Goal: Task Accomplishment & Management: Manage account settings

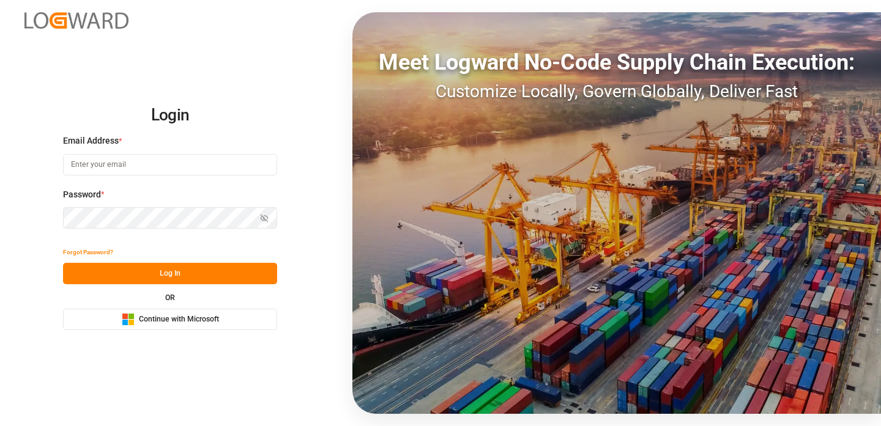
click at [126, 323] on rect at bounding box center [125, 323] width 6 height 6
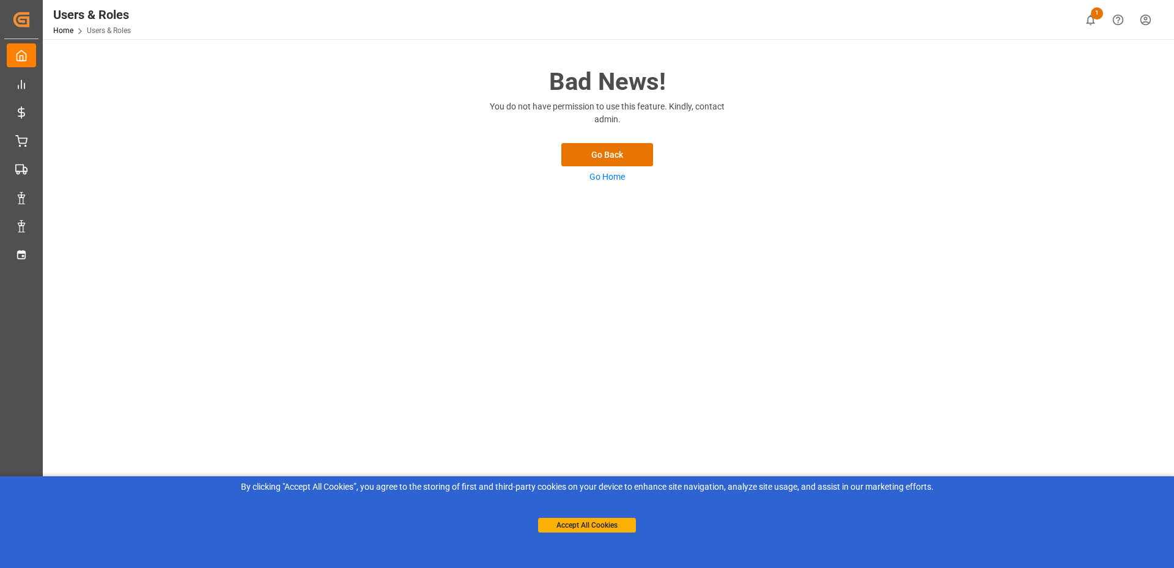
click at [588, 516] on div "Accept All Cookies" at bounding box center [587, 512] width 98 height 39
click at [580, 516] on div "Accept All Cookies" at bounding box center [587, 512] width 98 height 39
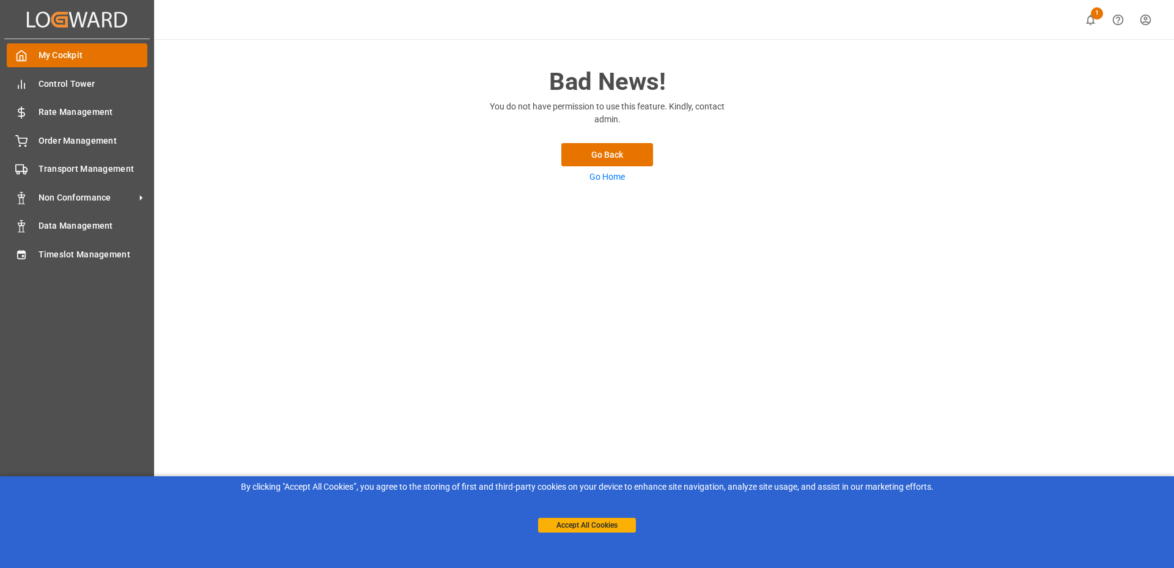
click at [20, 48] on div "My Cockpit My Cockpit" at bounding box center [77, 55] width 141 height 24
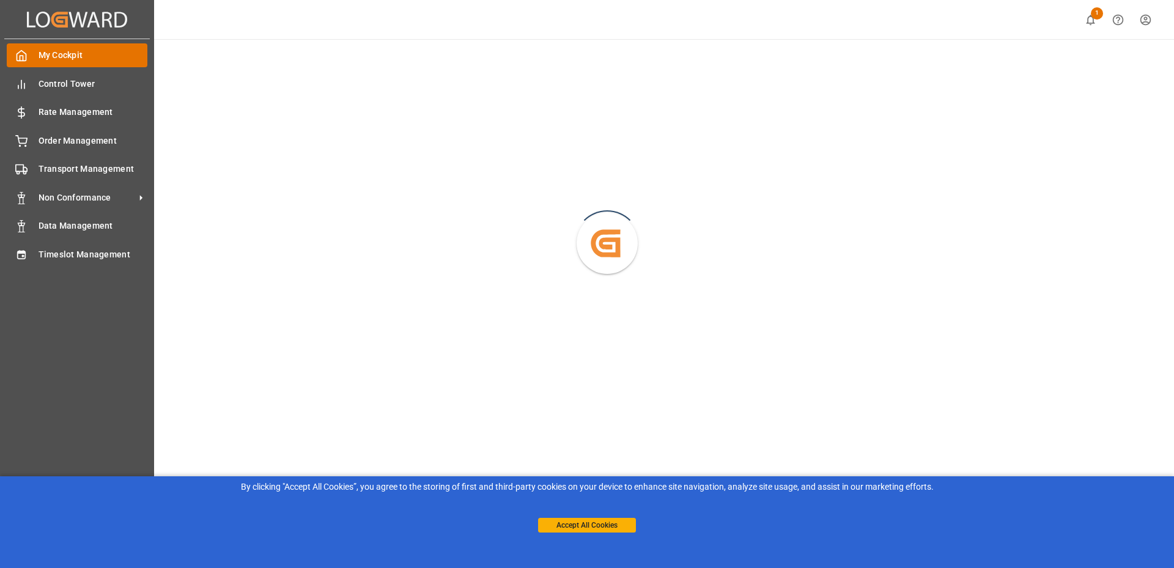
click at [51, 48] on div "My Cockpit My Cockpit" at bounding box center [77, 55] width 141 height 24
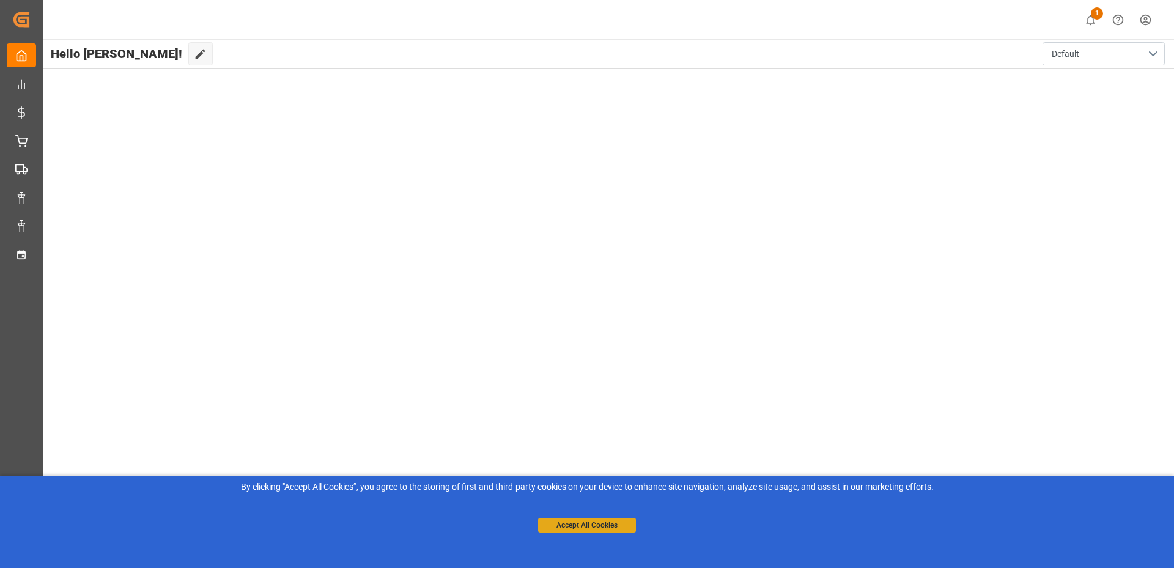
click at [566, 526] on button "Accept All Cookies" at bounding box center [587, 525] width 98 height 15
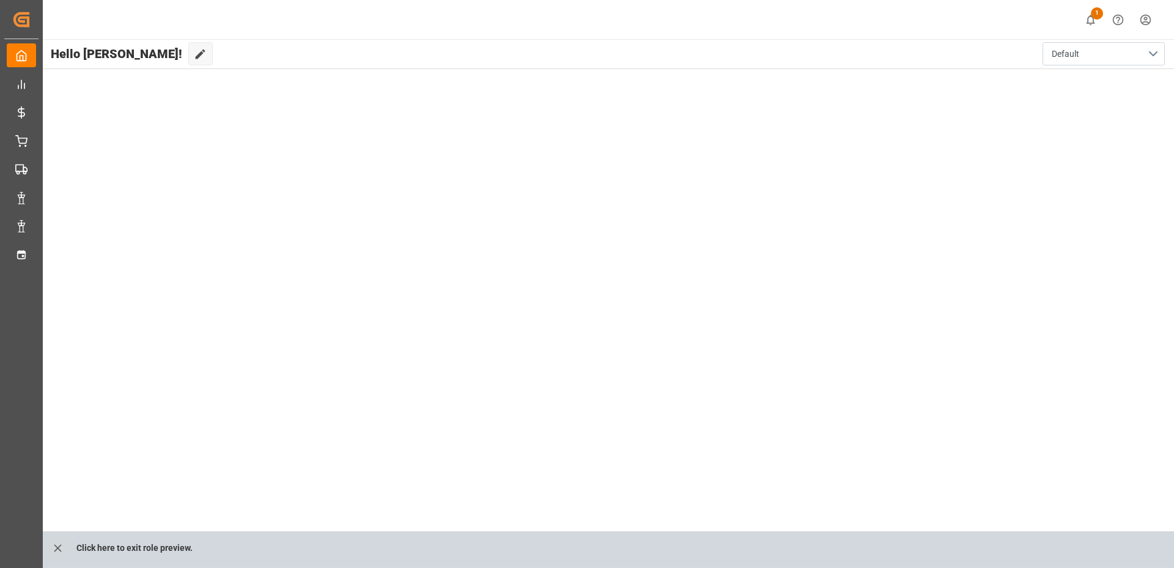
click at [1149, 12] on html "Created by potrace 1.15, written by Peter Selinger 2001-2017 Created by potrace…" at bounding box center [587, 284] width 1174 height 568
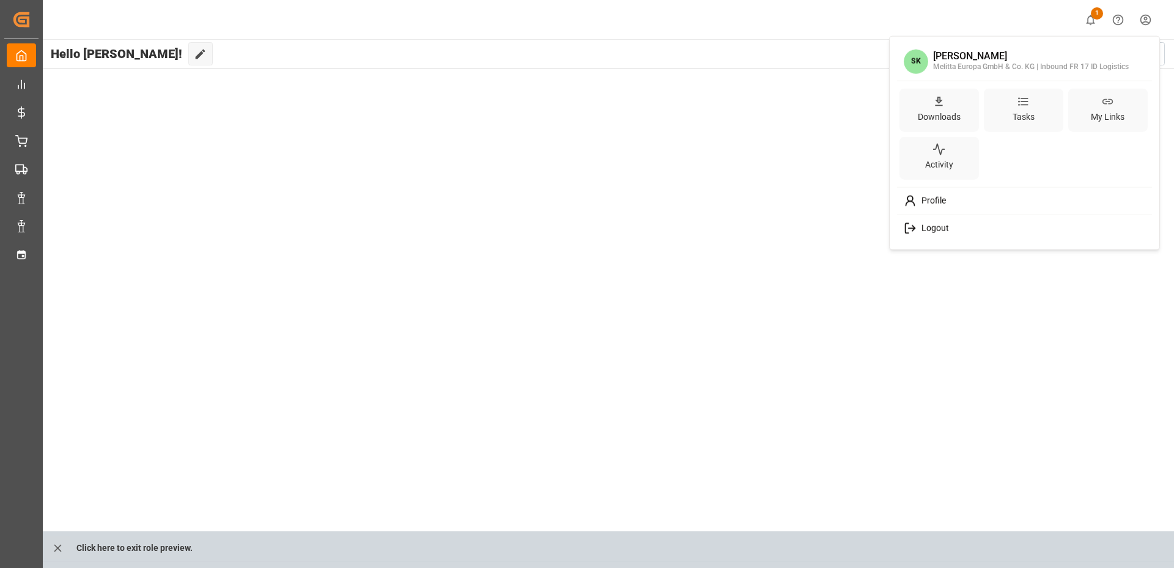
click at [929, 229] on span "Logout" at bounding box center [933, 228] width 32 height 11
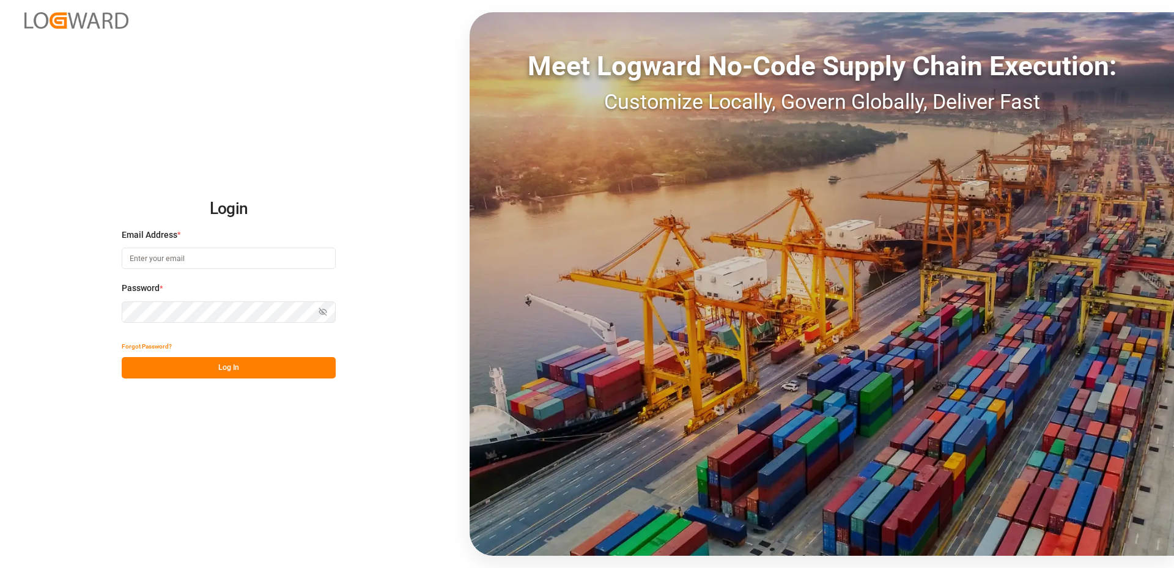
click at [183, 260] on input at bounding box center [229, 258] width 214 height 21
type input "sachin.kulkarni@logward.com"
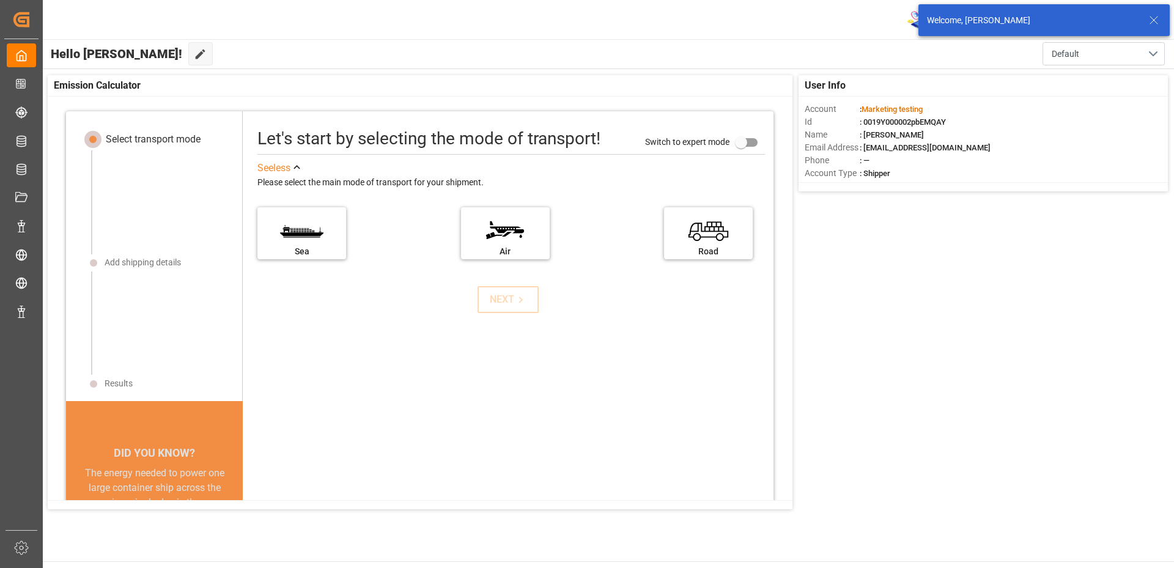
click at [1154, 18] on icon at bounding box center [1154, 20] width 15 height 15
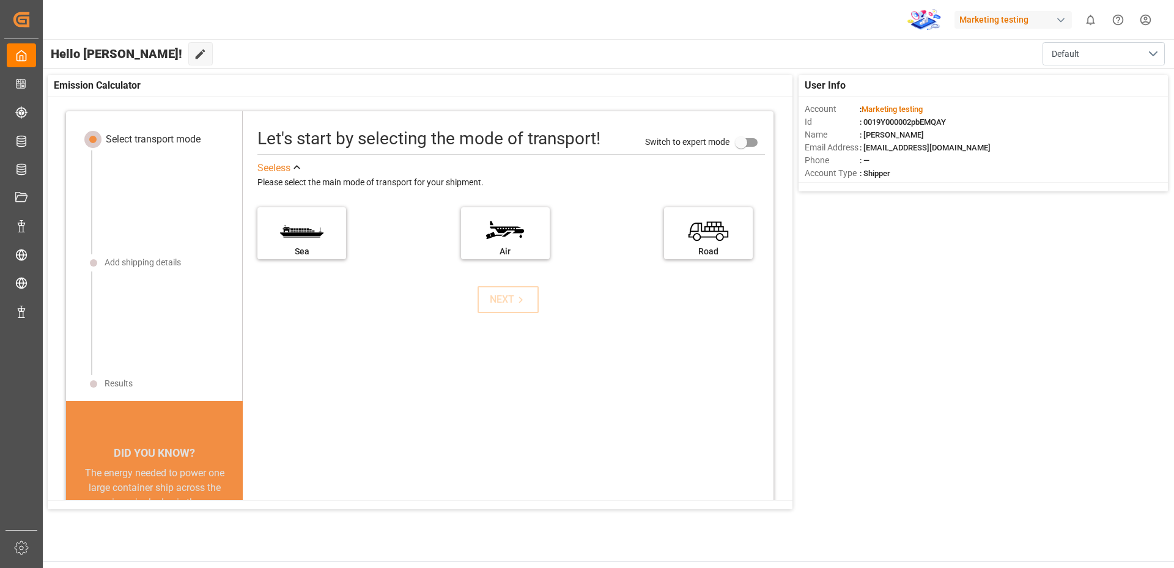
click at [1151, 22] on html "Created by potrace 1.15, written by Peter Selinger 2001-2017 Created by potrace…" at bounding box center [587, 284] width 1174 height 568
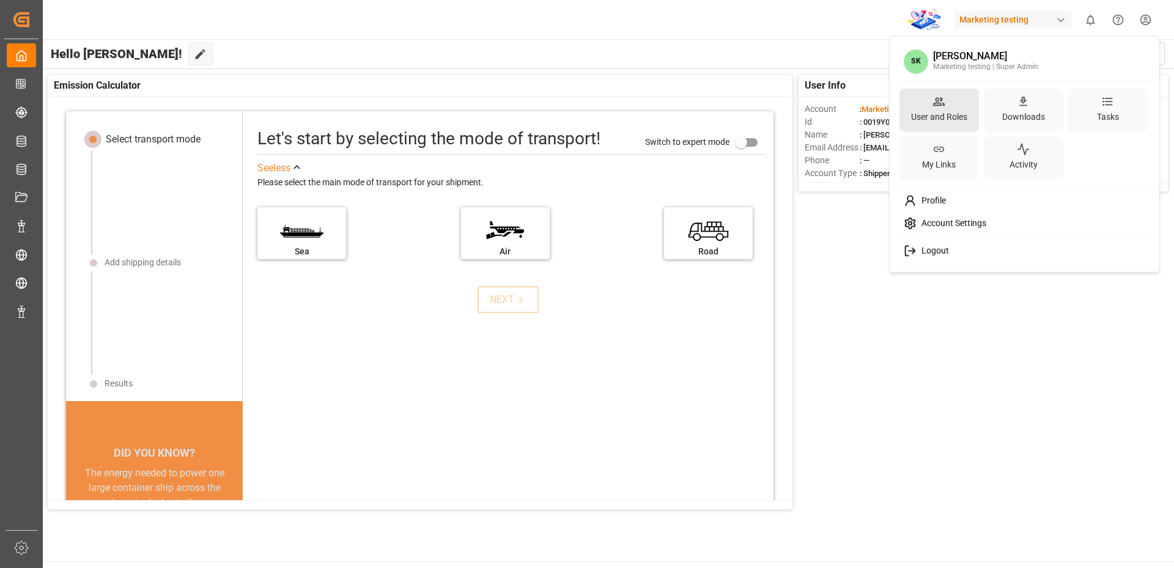
click at [936, 111] on div "User and Roles" at bounding box center [939, 117] width 61 height 18
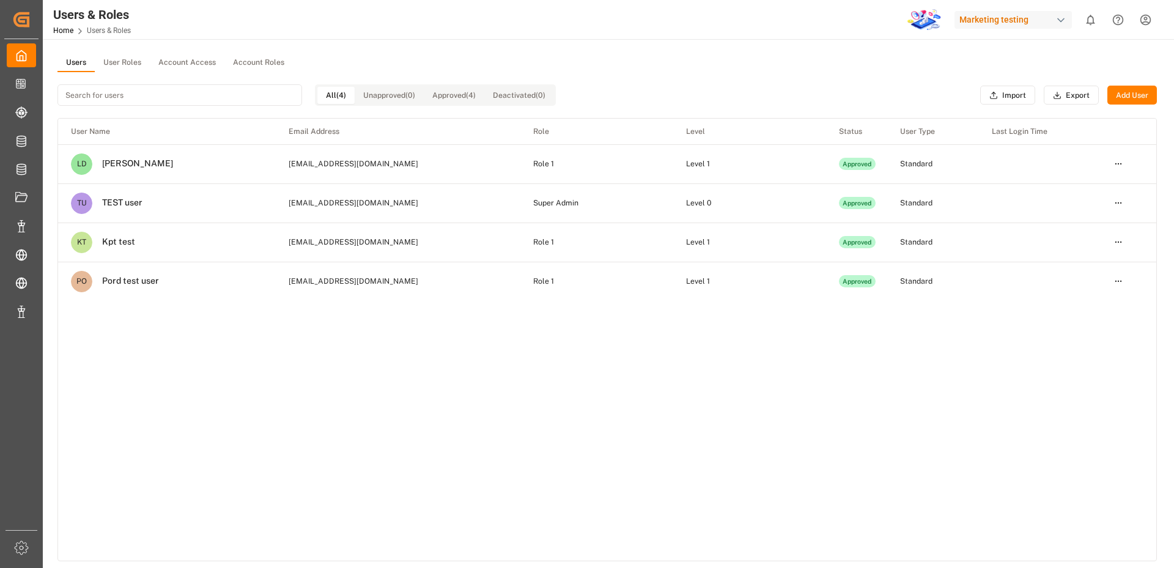
click at [128, 65] on button "User Roles" at bounding box center [122, 63] width 55 height 18
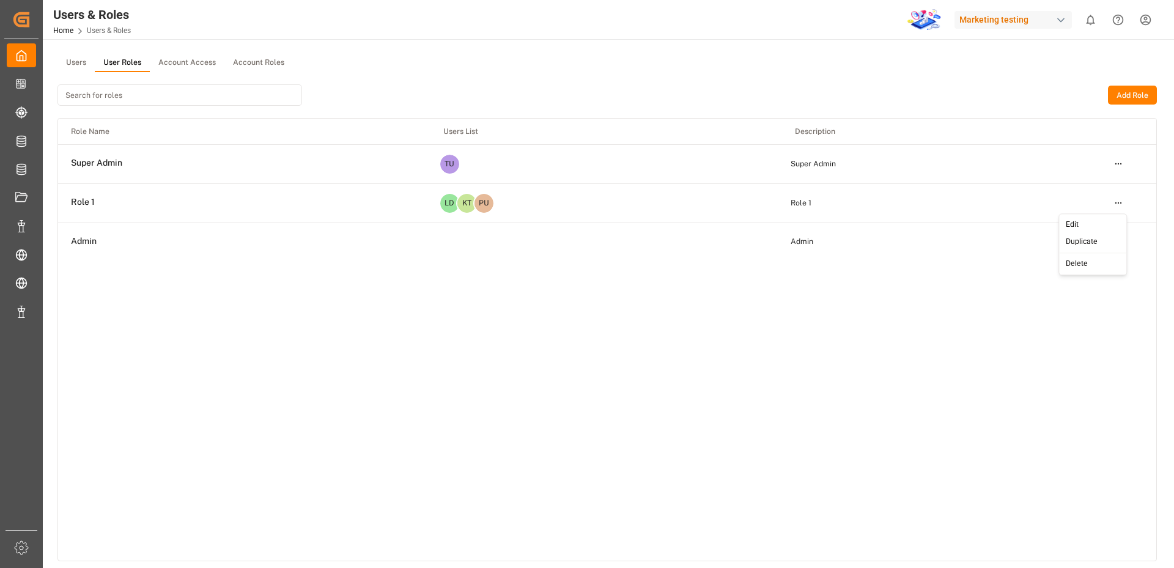
click at [1118, 201] on html "Created by potrace 1.15, written by Peter Selinger 2001-2017 Created by potrace…" at bounding box center [587, 284] width 1174 height 568
click at [1080, 223] on div "Edit" at bounding box center [1093, 224] width 63 height 17
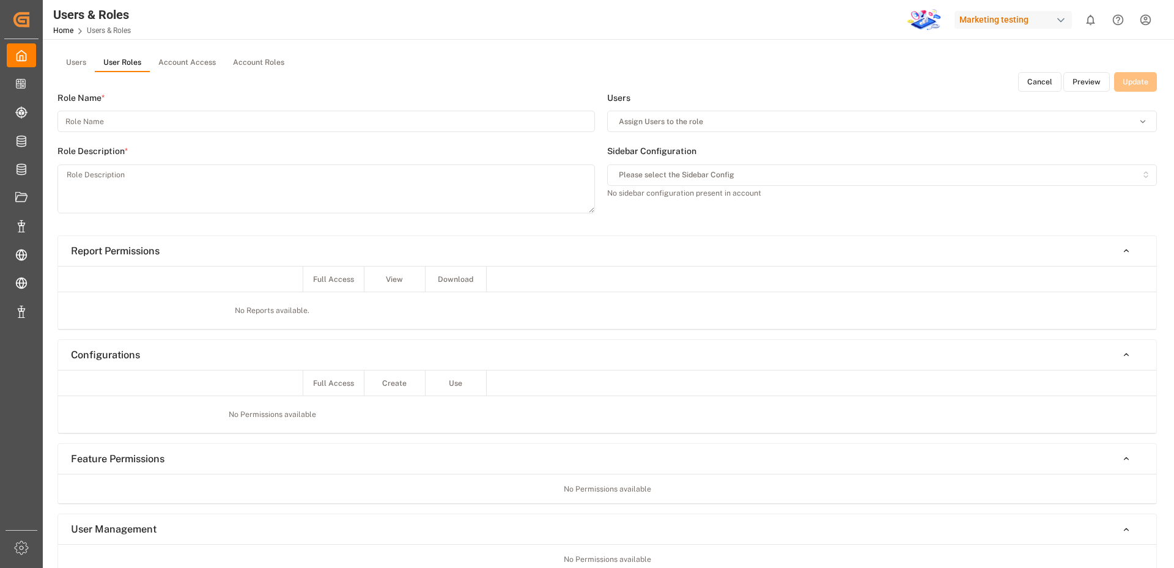
type input "Role 1"
type textarea "Role 1"
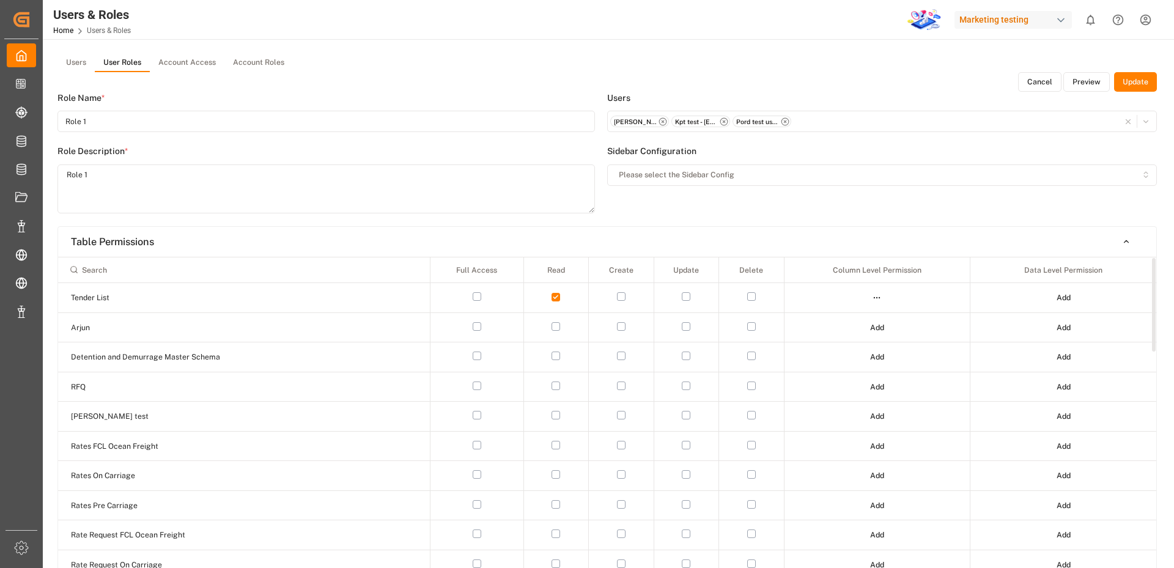
click at [1079, 80] on button "Preview" at bounding box center [1086, 82] width 46 height 20
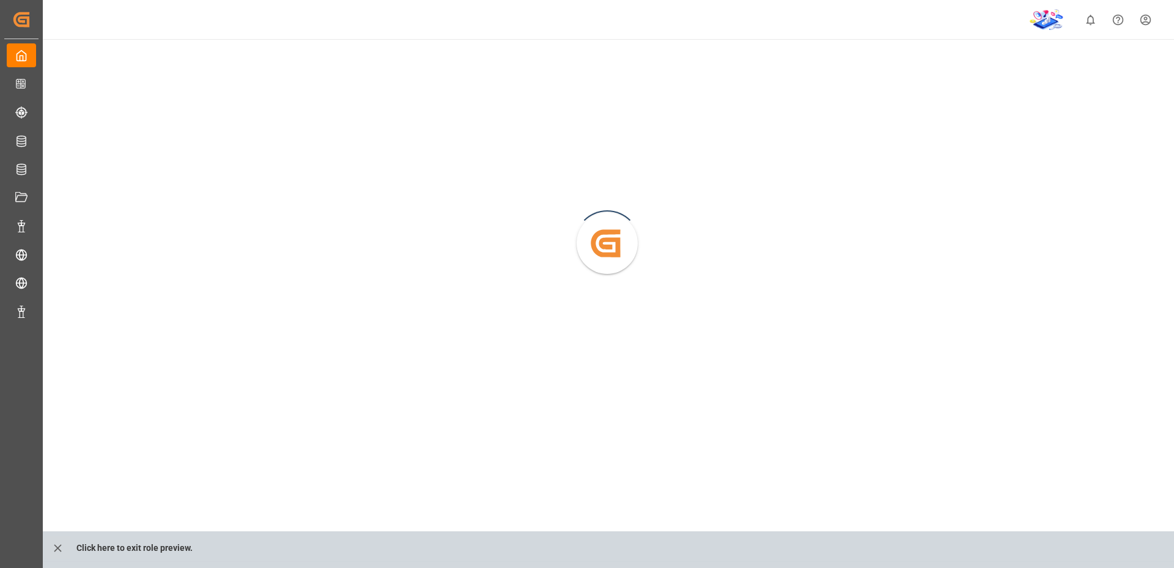
click at [1146, 19] on html "Created by potrace 1.15, written by Peter Selinger 2001-2017 Created by potrace…" at bounding box center [587, 284] width 1174 height 568
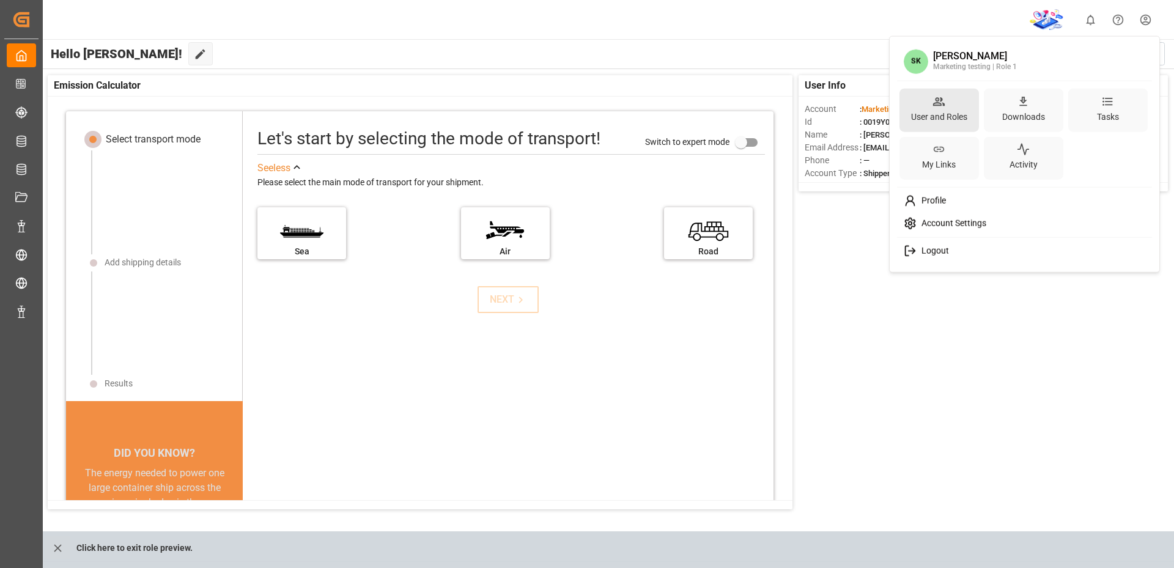
click at [925, 113] on div "User and Roles" at bounding box center [939, 117] width 61 height 18
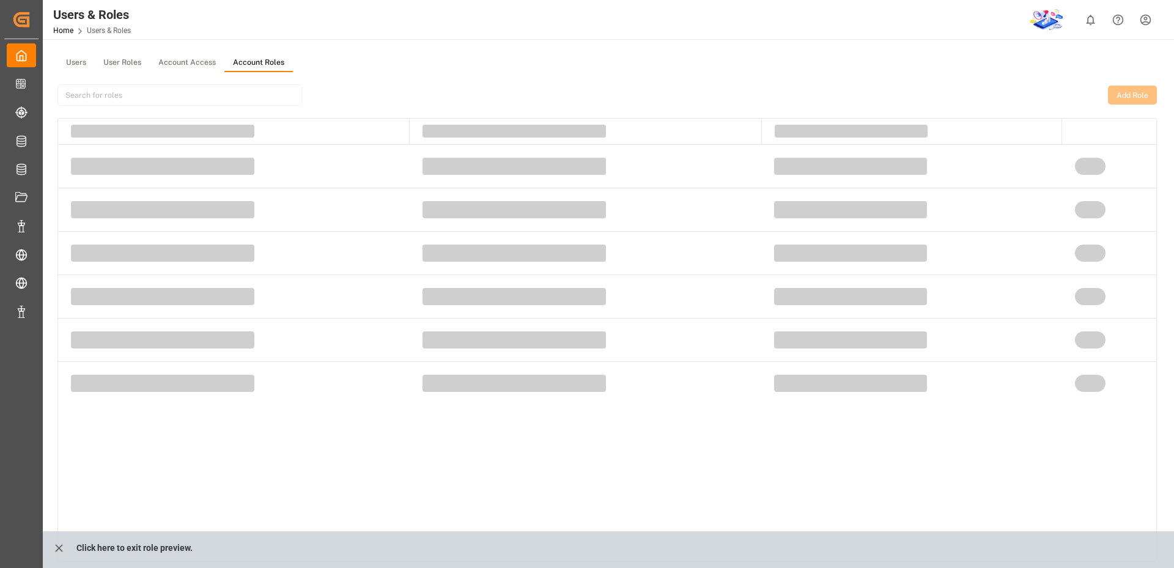
click at [265, 60] on button "Account Roles" at bounding box center [258, 63] width 68 height 18
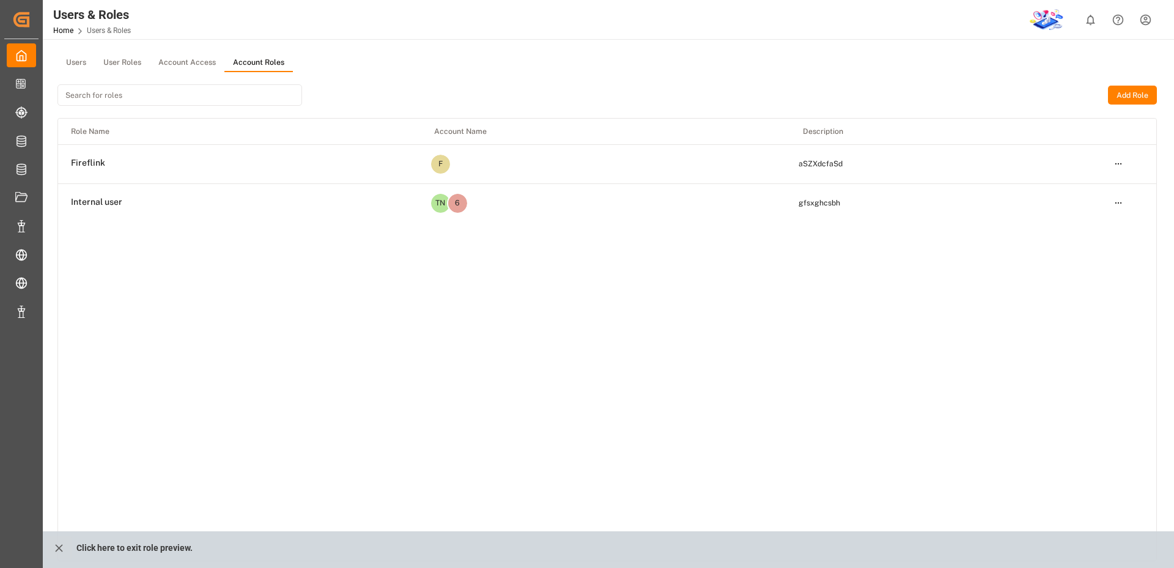
click at [1124, 98] on button "Add Role" at bounding box center [1132, 96] width 49 height 20
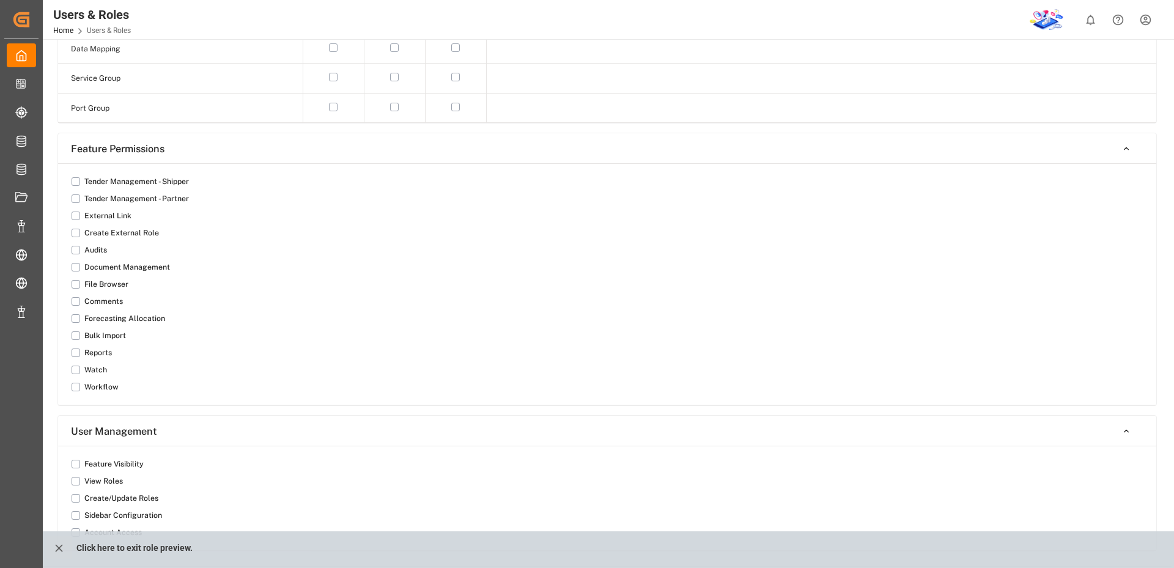
scroll to position [863, 0]
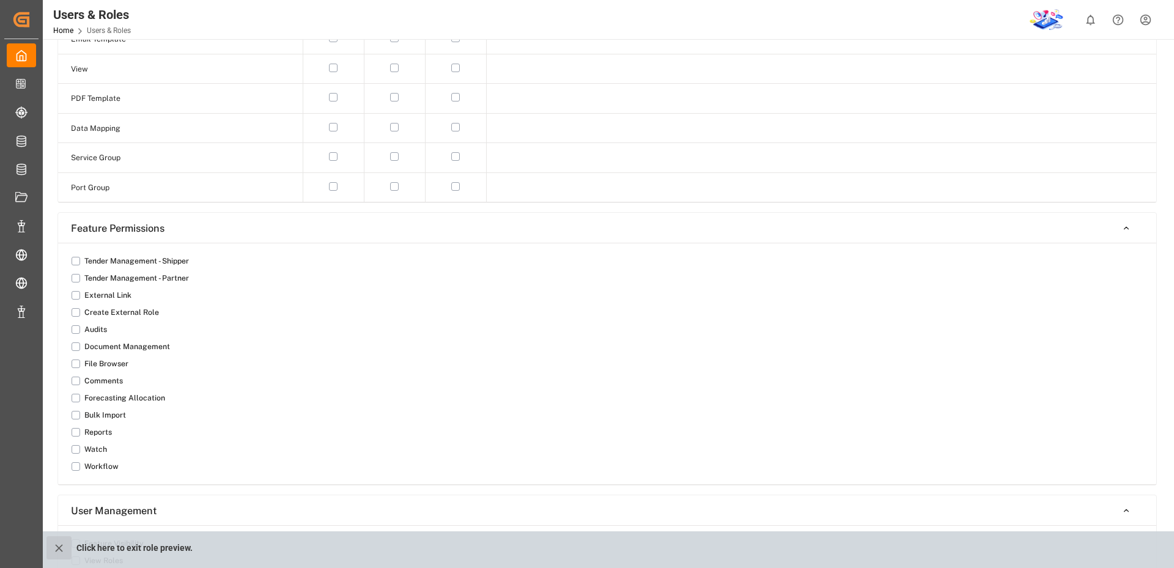
click at [58, 548] on icon "close role preview" at bounding box center [58, 547] width 7 height 7
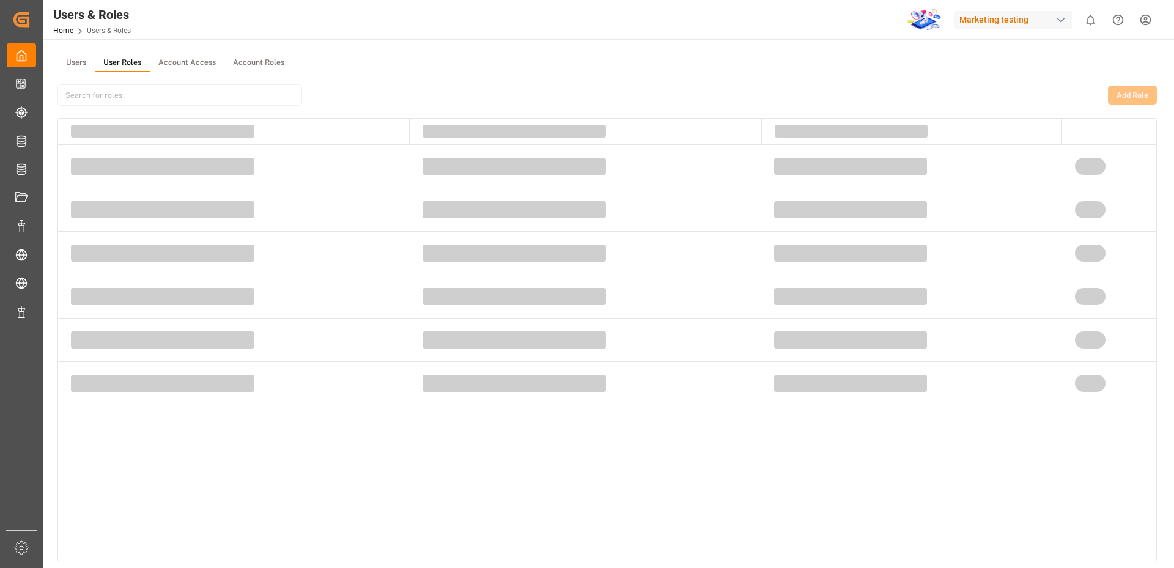
click at [125, 62] on button "User Roles" at bounding box center [122, 63] width 55 height 18
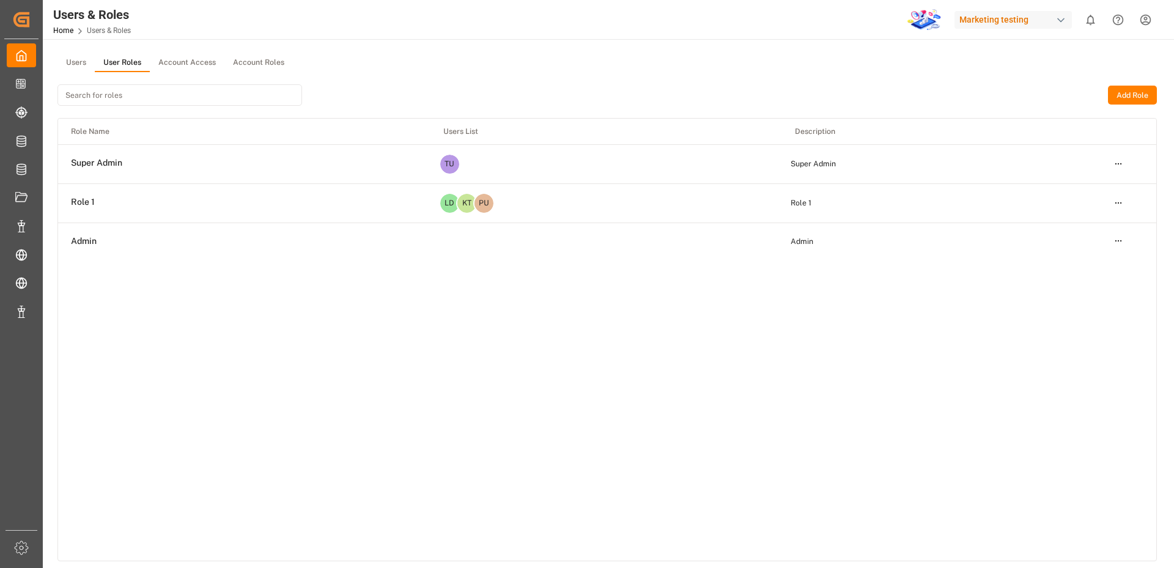
click at [1118, 207] on html "Created by potrace 1.15, written by Peter Selinger 2001-2017 Created by potrace…" at bounding box center [587, 284] width 1174 height 568
click at [1079, 224] on div "Edit" at bounding box center [1093, 224] width 63 height 17
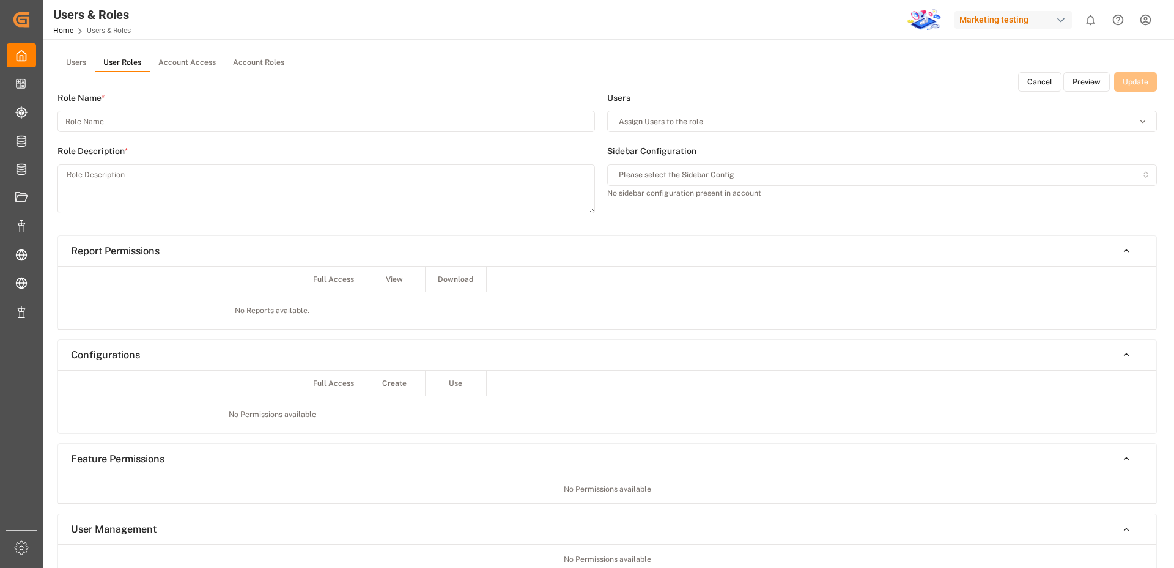
type input "Role 1"
type textarea "Role 1"
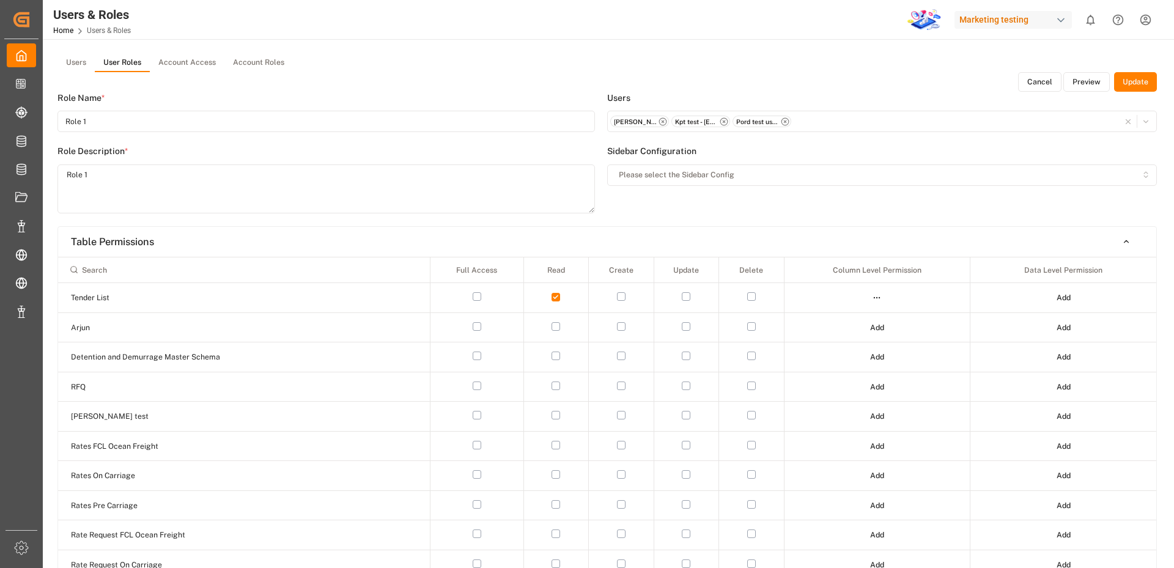
click at [1083, 83] on button "Preview" at bounding box center [1086, 82] width 46 height 20
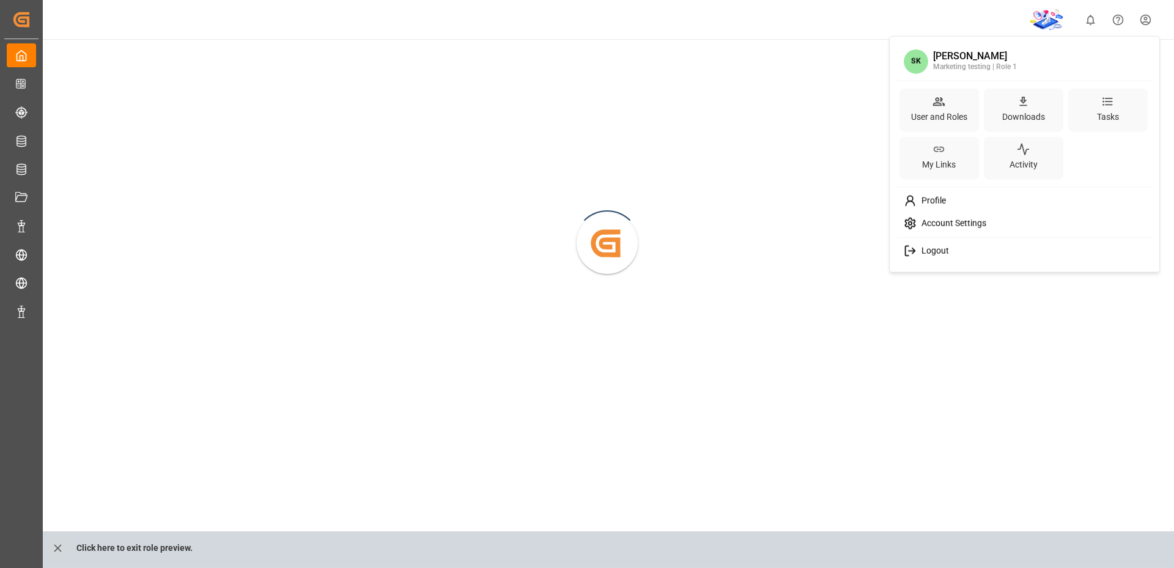
click at [1146, 16] on html "Created by potrace 1.15, written by Peter Selinger 2001-2017 Created by potrace…" at bounding box center [587, 284] width 1174 height 568
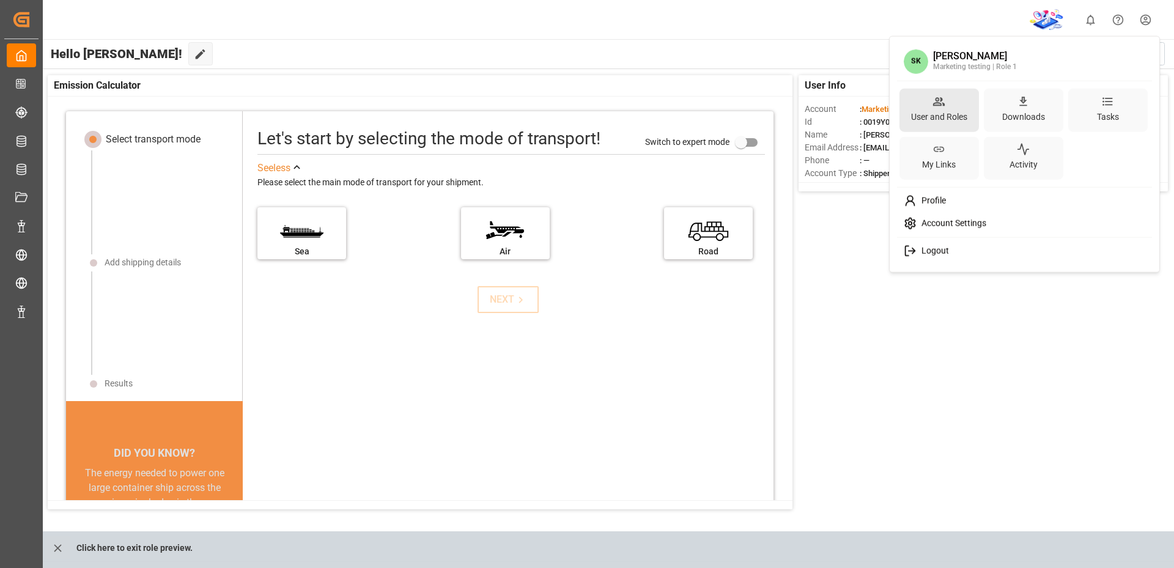
click at [935, 128] on div "User and Roles" at bounding box center [938, 109] width 79 height 43
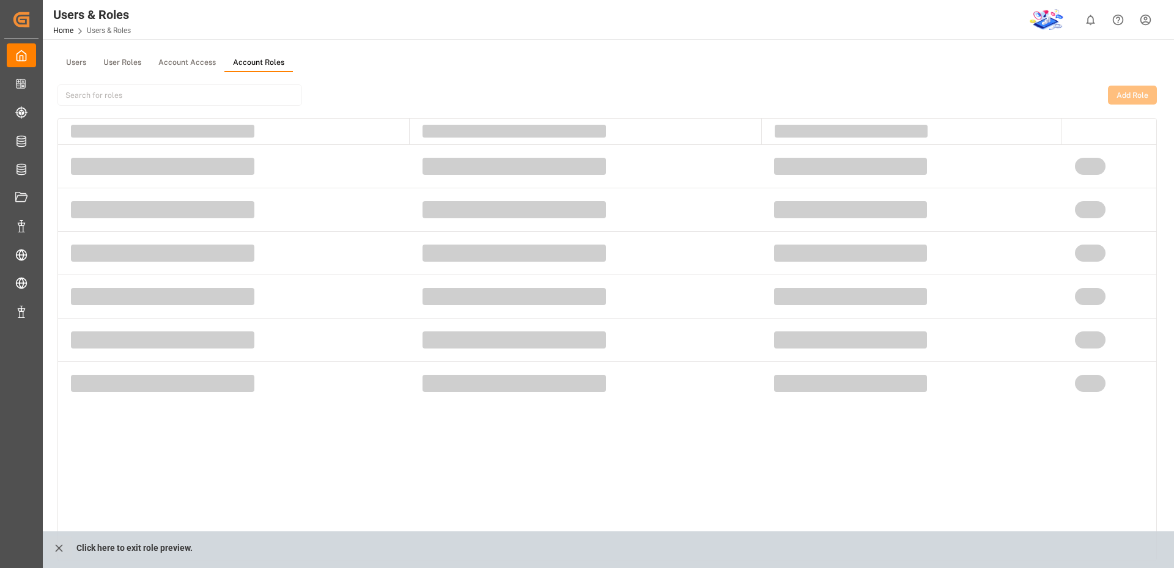
click at [267, 56] on button "Account Roles" at bounding box center [258, 63] width 68 height 18
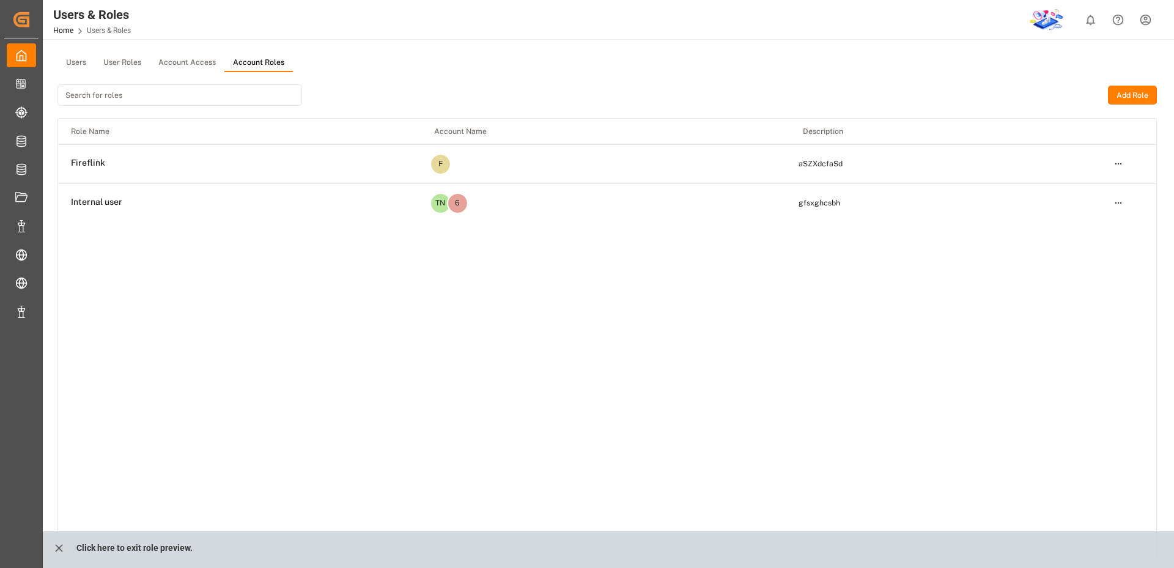
click at [1117, 92] on button "Add Role" at bounding box center [1132, 96] width 49 height 20
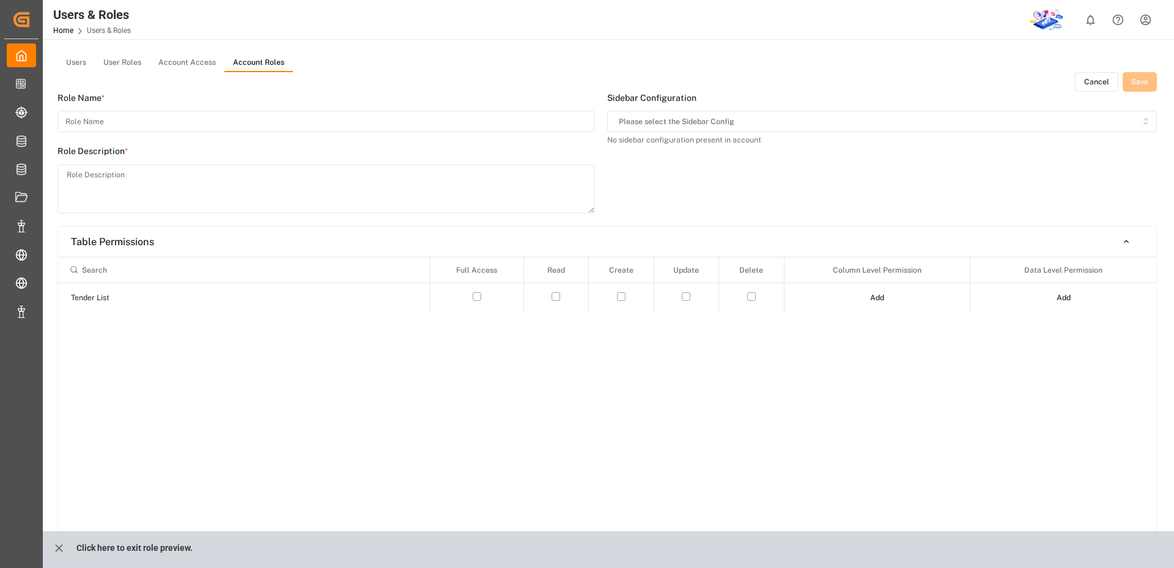
click at [1094, 87] on button "Cancel" at bounding box center [1096, 82] width 43 height 20
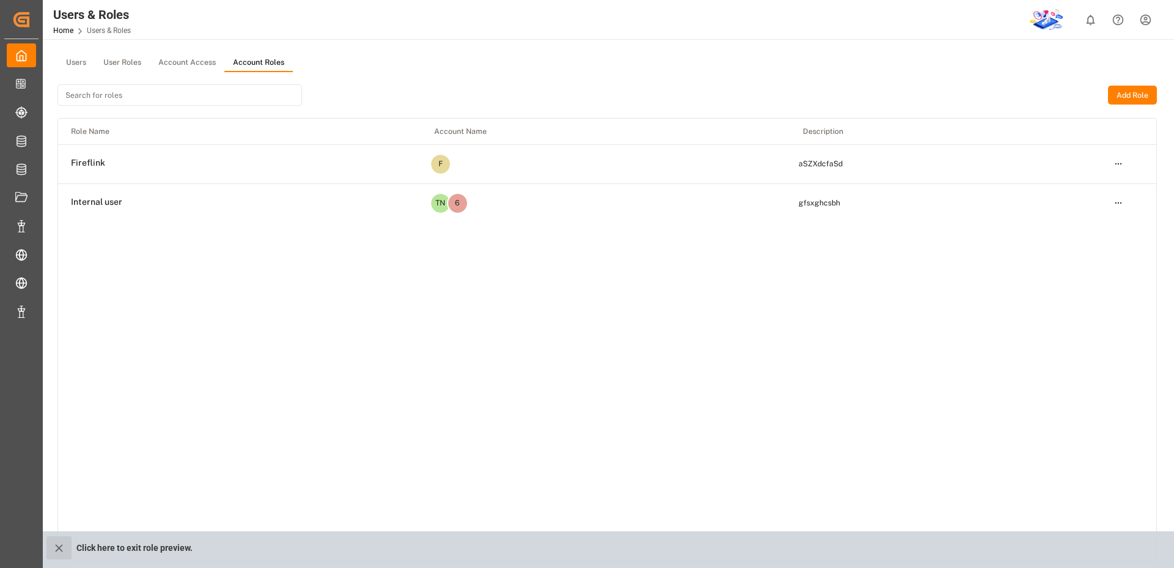
click at [64, 547] on icon "close role preview" at bounding box center [59, 548] width 13 height 13
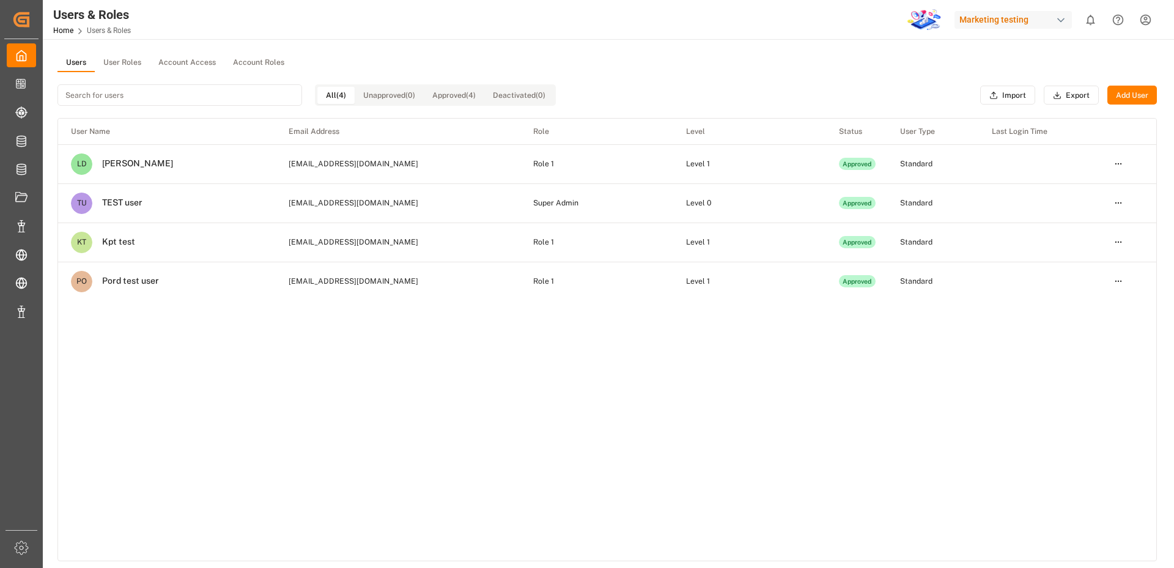
click at [124, 57] on button "User Roles" at bounding box center [122, 63] width 55 height 18
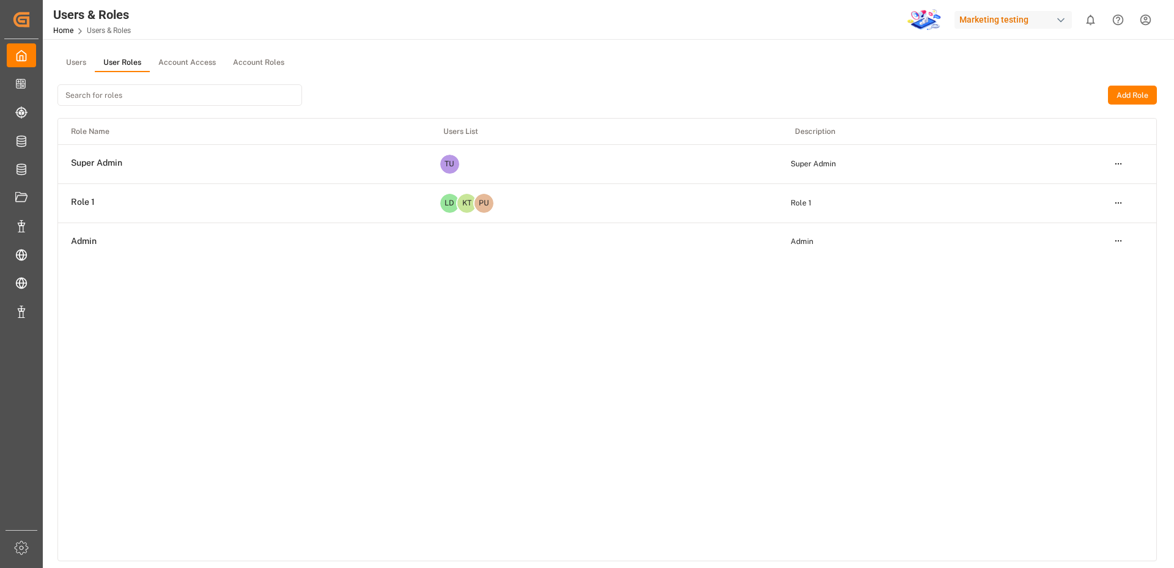
click at [1121, 205] on html "Created by potrace 1.15, written by Peter Selinger 2001-2017 Created by potrace…" at bounding box center [587, 284] width 1174 height 568
click at [1074, 224] on div "Edit" at bounding box center [1093, 224] width 63 height 17
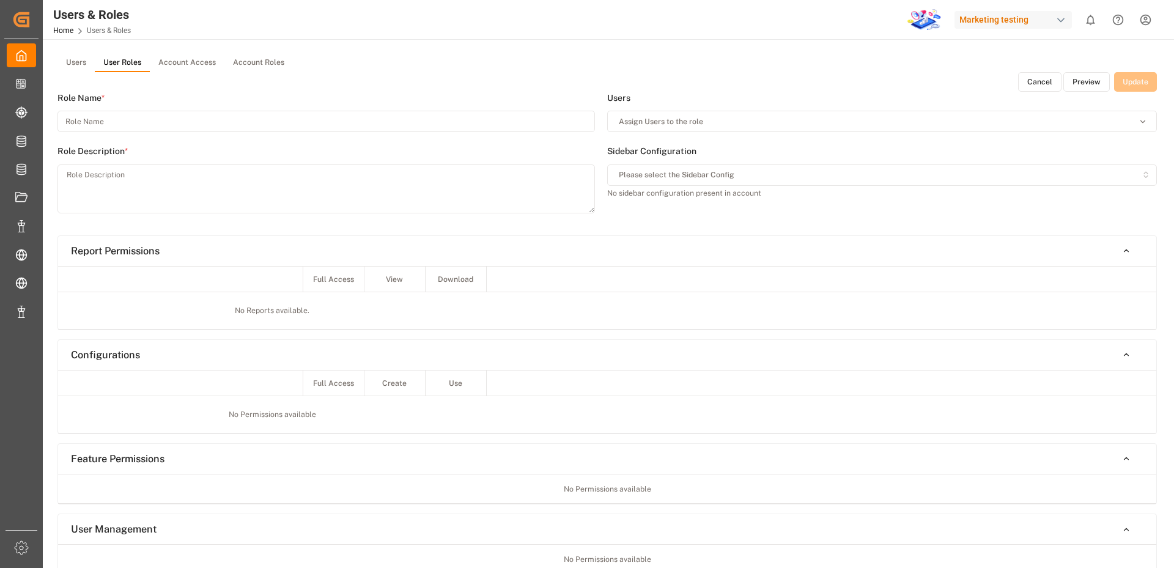
type input "Role 1"
type textarea "Role 1"
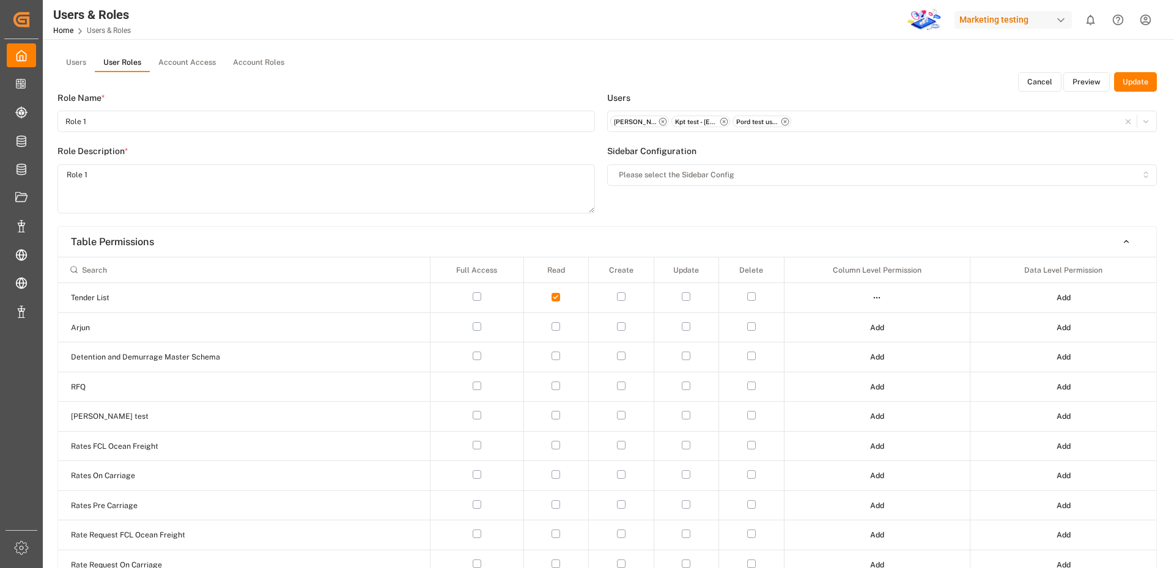
click at [1149, 20] on html "Created by potrace 1.15, written by Peter Selinger 2001-2017 Created by potrace…" at bounding box center [587, 284] width 1174 height 568
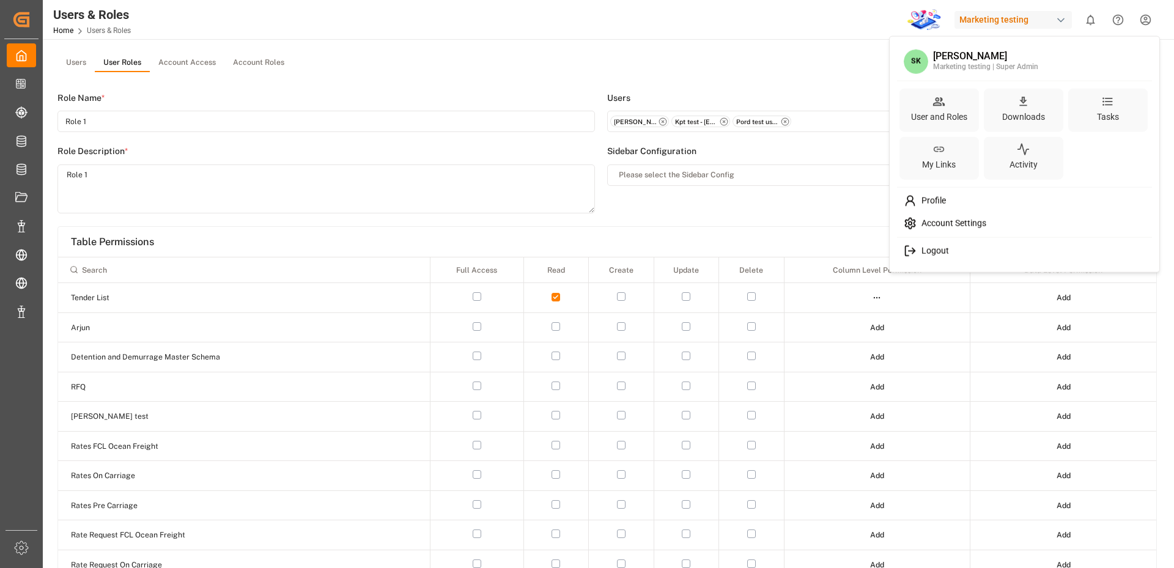
click at [912, 220] on icon at bounding box center [910, 223] width 10 height 11
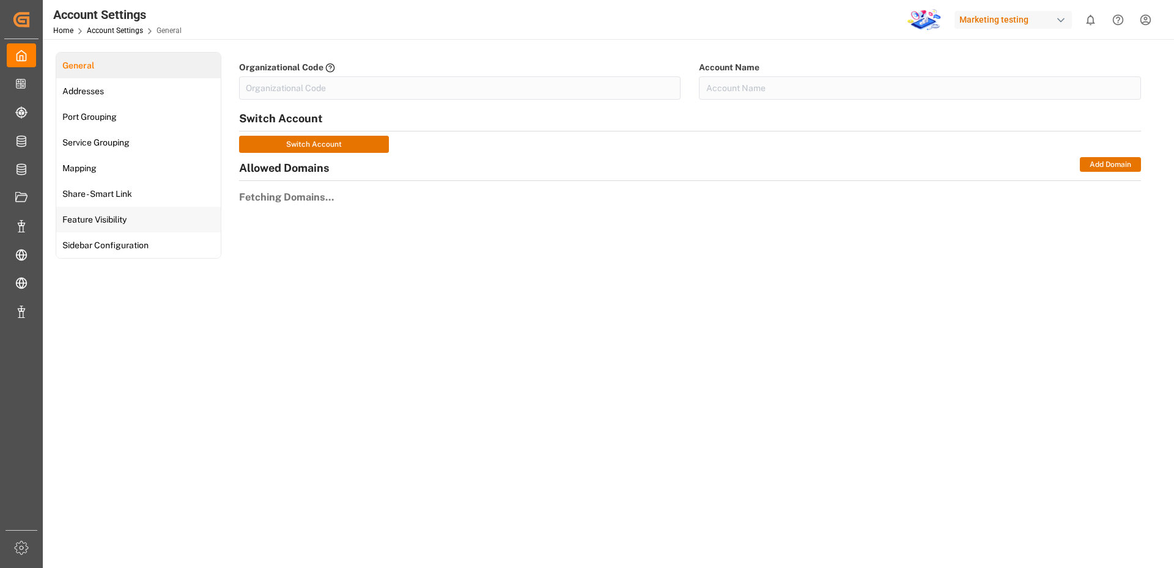
type input "Marketin-FRLF"
type input "Marketing testing"
click at [82, 219] on span "Feature Visibility" at bounding box center [95, 219] width 72 height 13
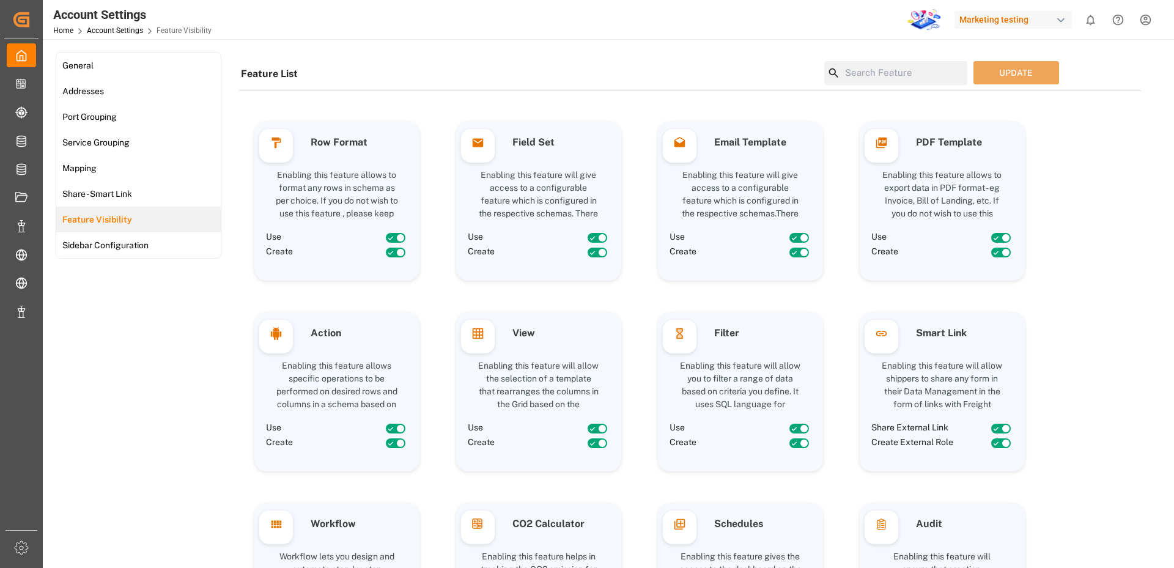
click at [857, 73] on input at bounding box center [903, 73] width 127 height 24
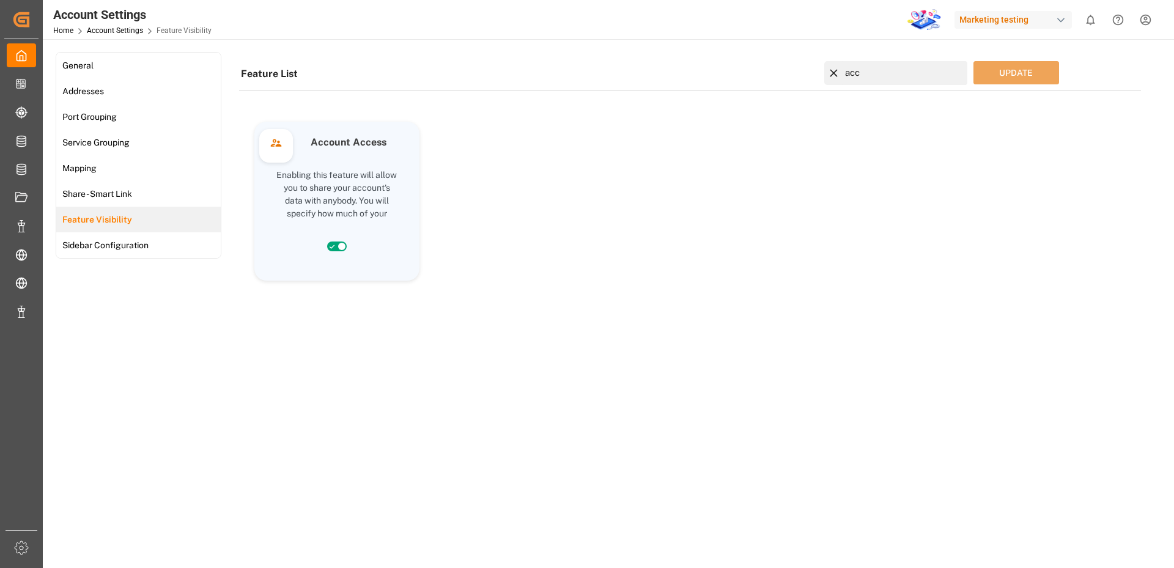
type input "acc"
click at [831, 75] on icon at bounding box center [833, 73] width 7 height 7
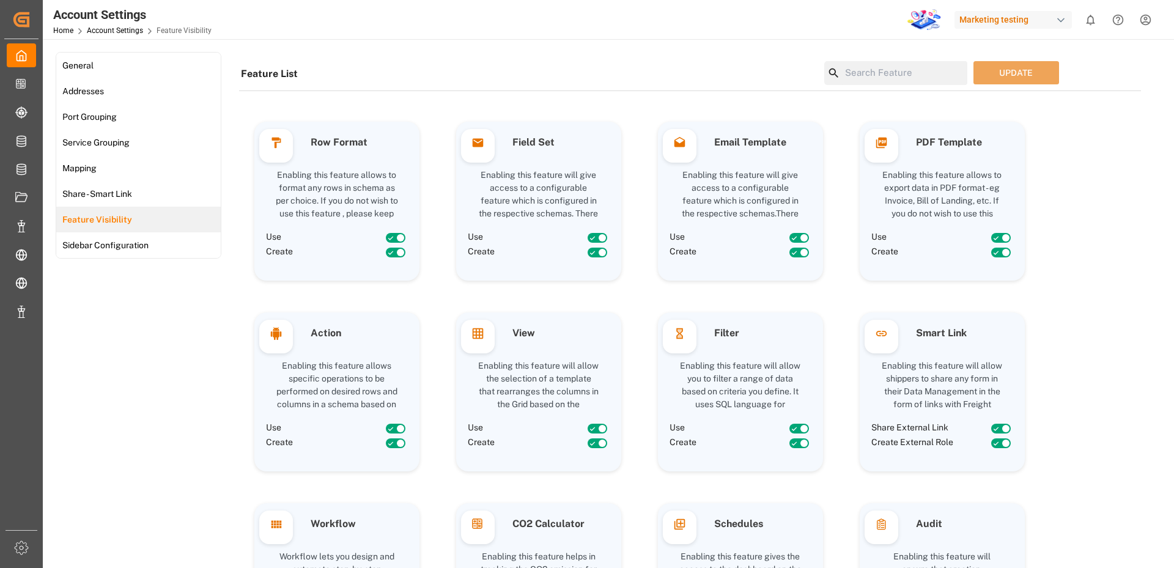
click at [1142, 17] on html "Created by potrace 1.15, written by Peter Selinger 2001-2017 Created by potrace…" at bounding box center [587, 284] width 1174 height 568
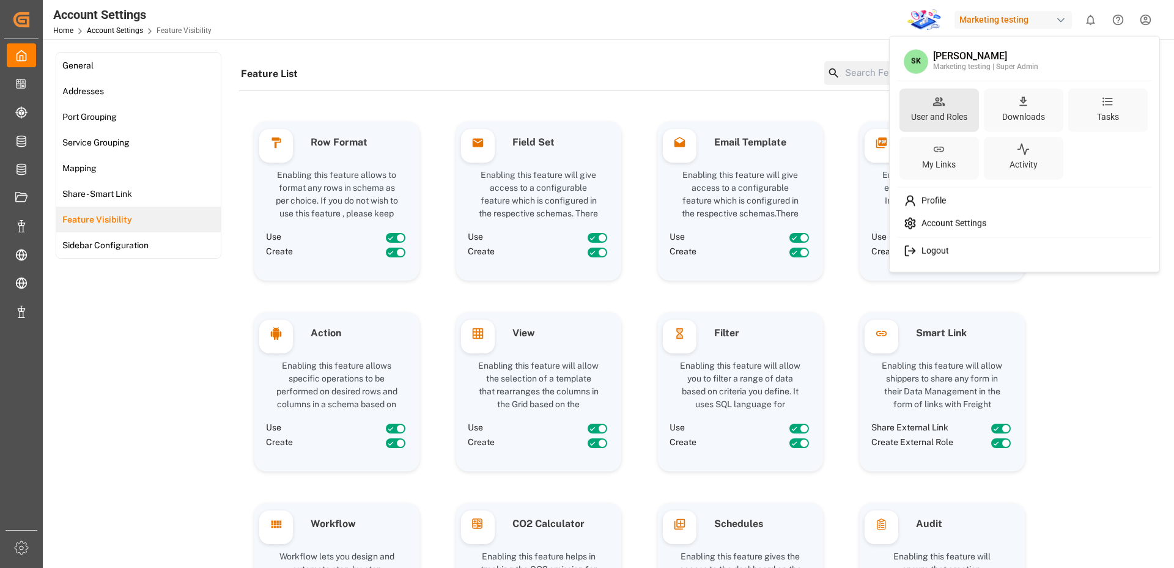
click at [932, 106] on icon at bounding box center [938, 101] width 13 height 13
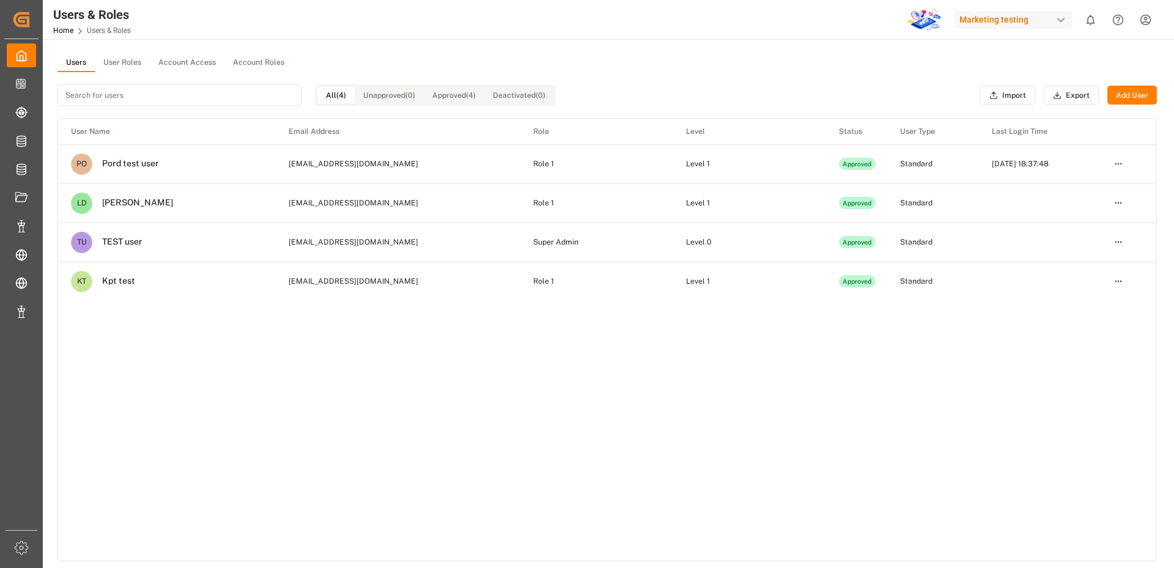
click at [205, 62] on button "Account Access" at bounding box center [187, 63] width 75 height 18
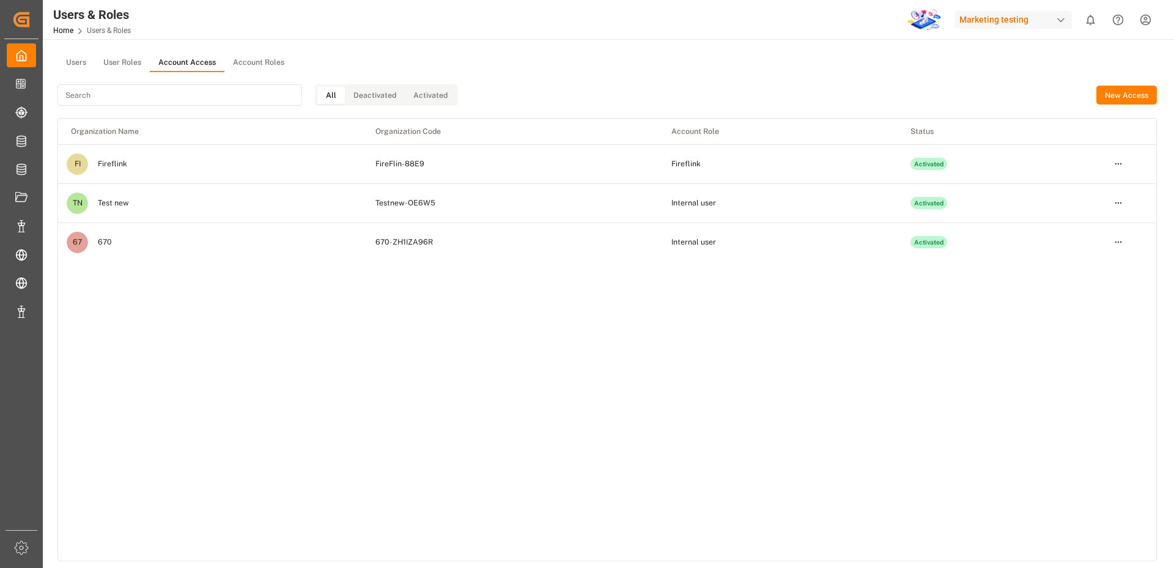
click at [274, 54] on button "Account Roles" at bounding box center [258, 63] width 68 height 18
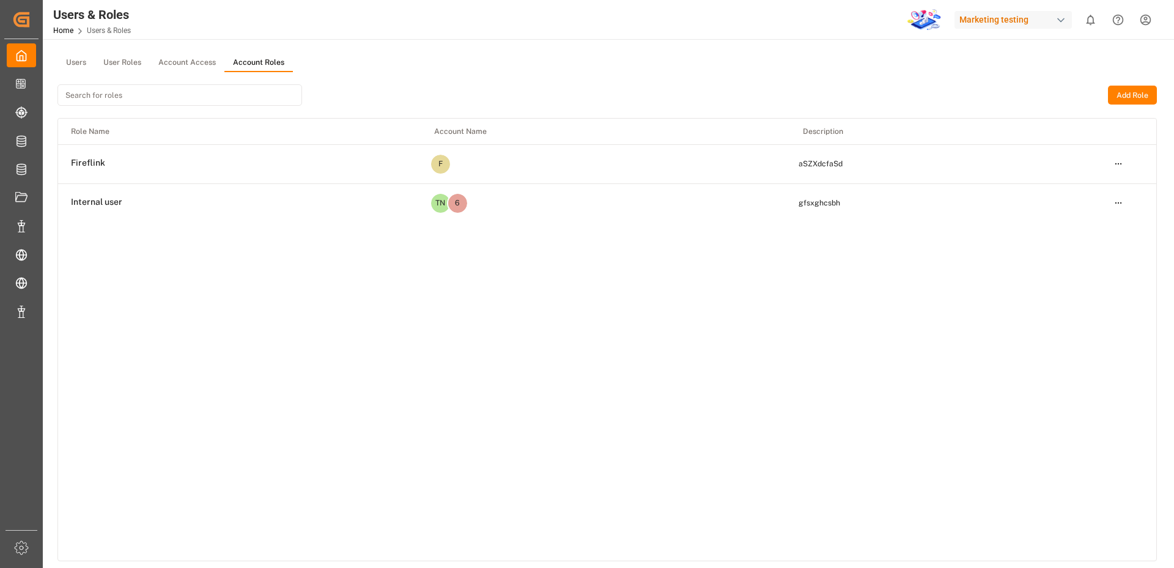
click at [114, 68] on button "User Roles" at bounding box center [122, 63] width 55 height 18
click at [1117, 203] on html "Created by potrace 1.15, written by Peter Selinger 2001-2017 Created by potrace…" at bounding box center [587, 284] width 1174 height 568
click at [1060, 226] on div "Edit Duplicate Delete" at bounding box center [1092, 244] width 68 height 62
click at [1074, 226] on div "Edit" at bounding box center [1093, 224] width 63 height 17
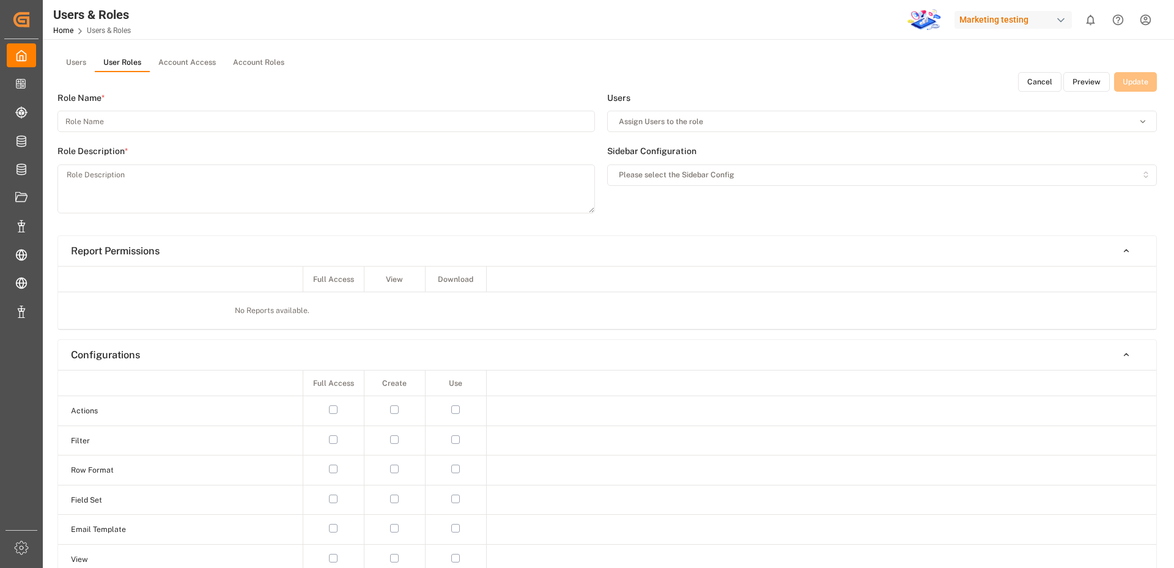
type input "Role 1"
type textarea "Role 1"
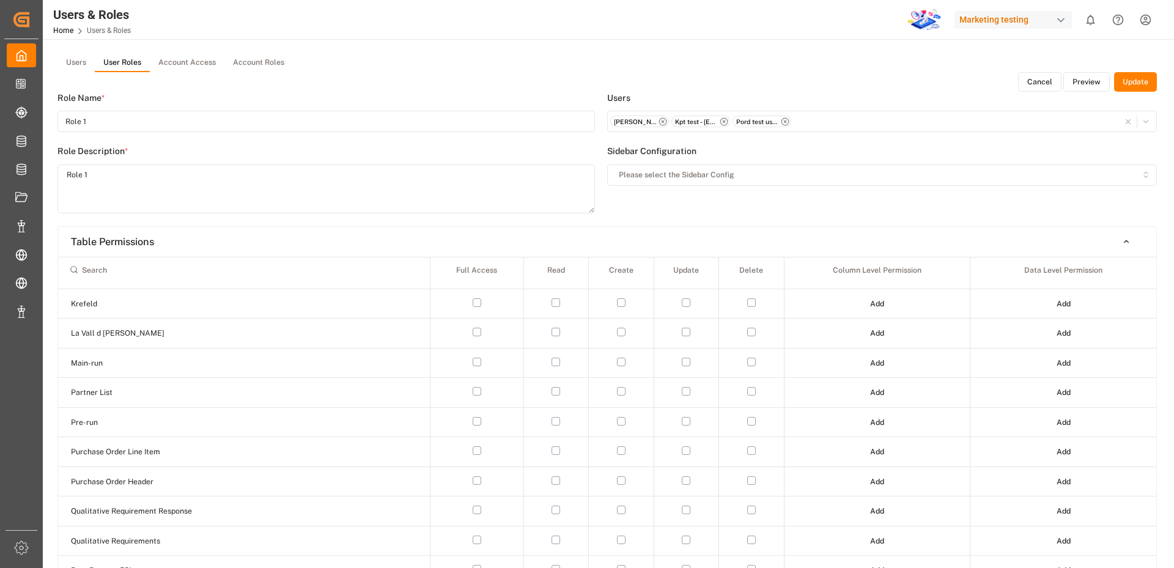
click at [81, 59] on button "Users" at bounding box center [75, 63] width 37 height 18
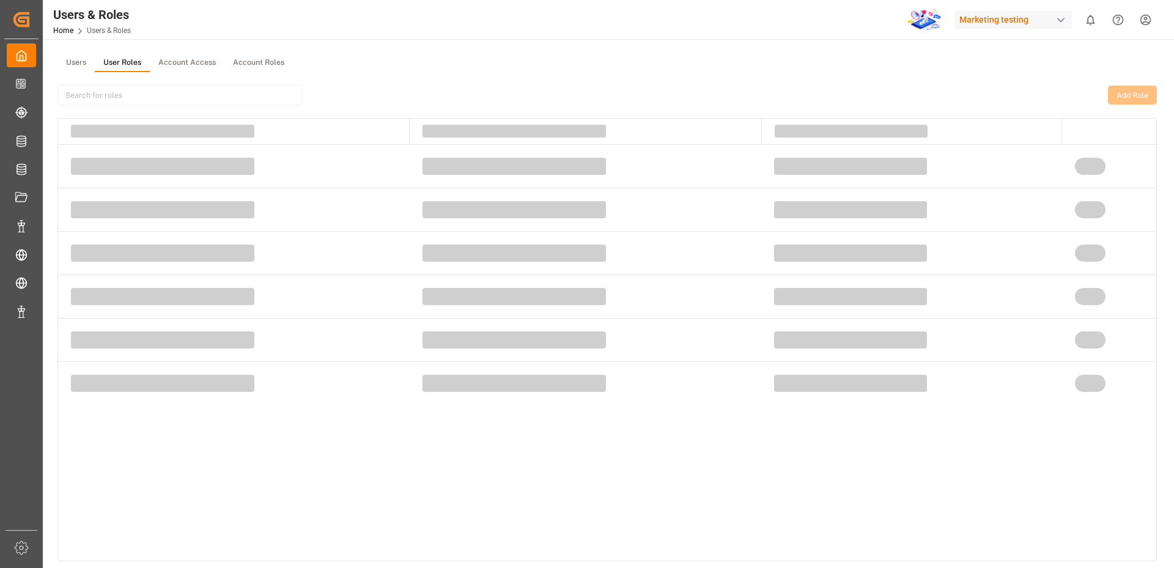
click at [120, 64] on button "User Roles" at bounding box center [122, 63] width 55 height 18
click at [271, 59] on button "Account Roles" at bounding box center [258, 63] width 68 height 18
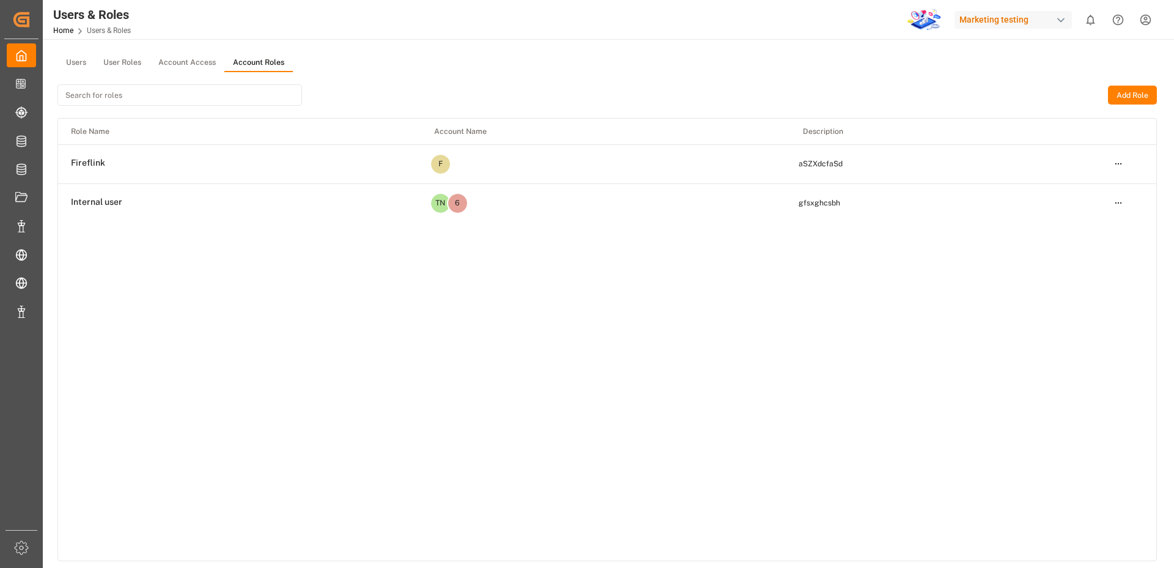
click at [1126, 94] on button "Add Role" at bounding box center [1132, 96] width 49 height 20
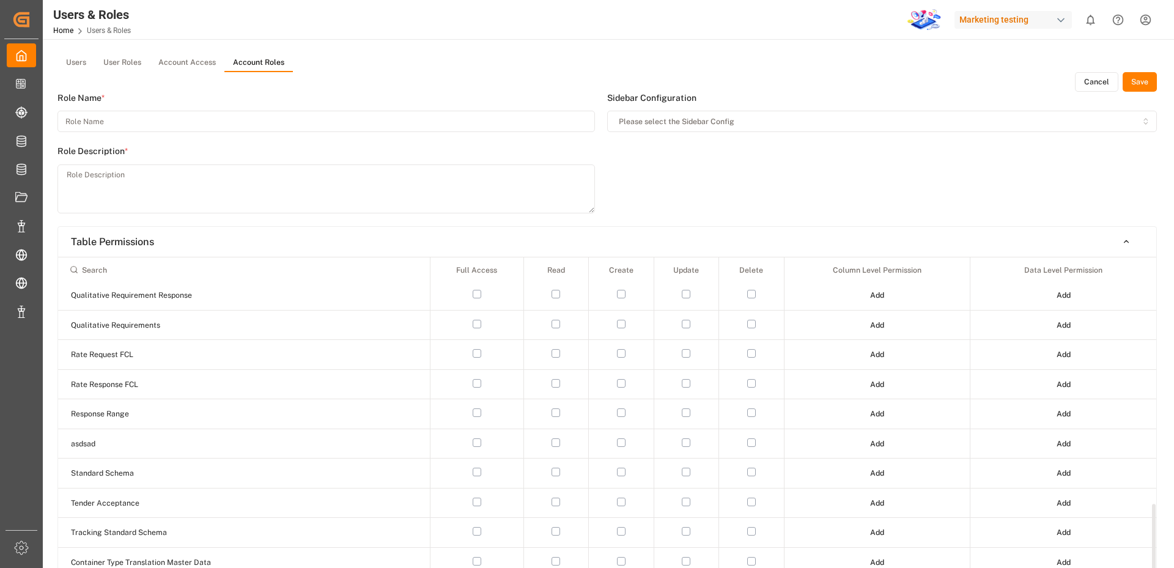
click at [1099, 87] on button "Cancel" at bounding box center [1096, 82] width 43 height 20
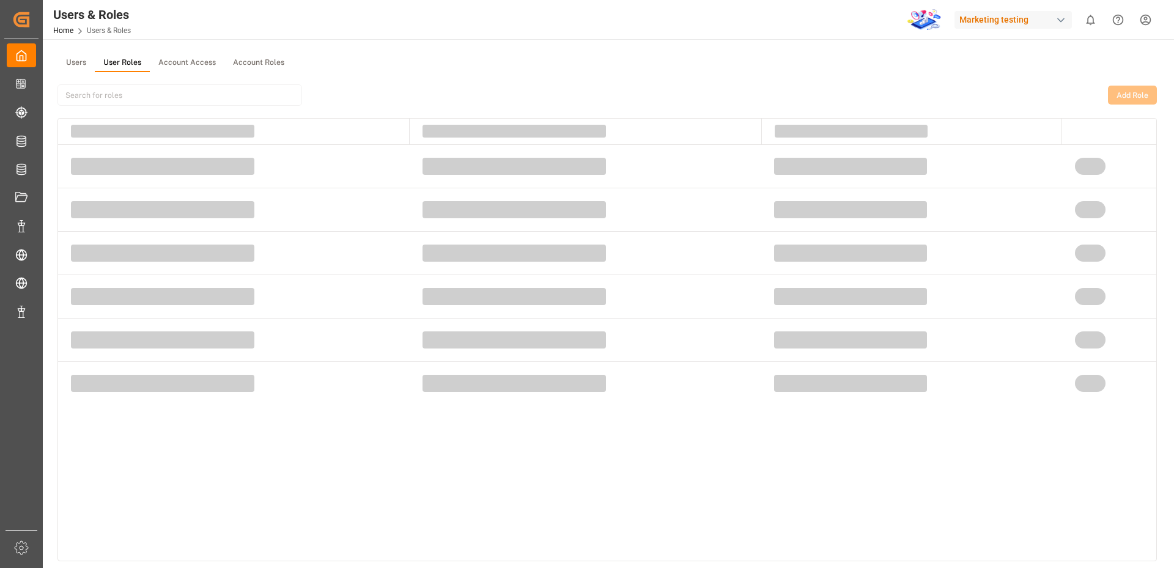
click at [107, 67] on button "User Roles" at bounding box center [122, 63] width 55 height 18
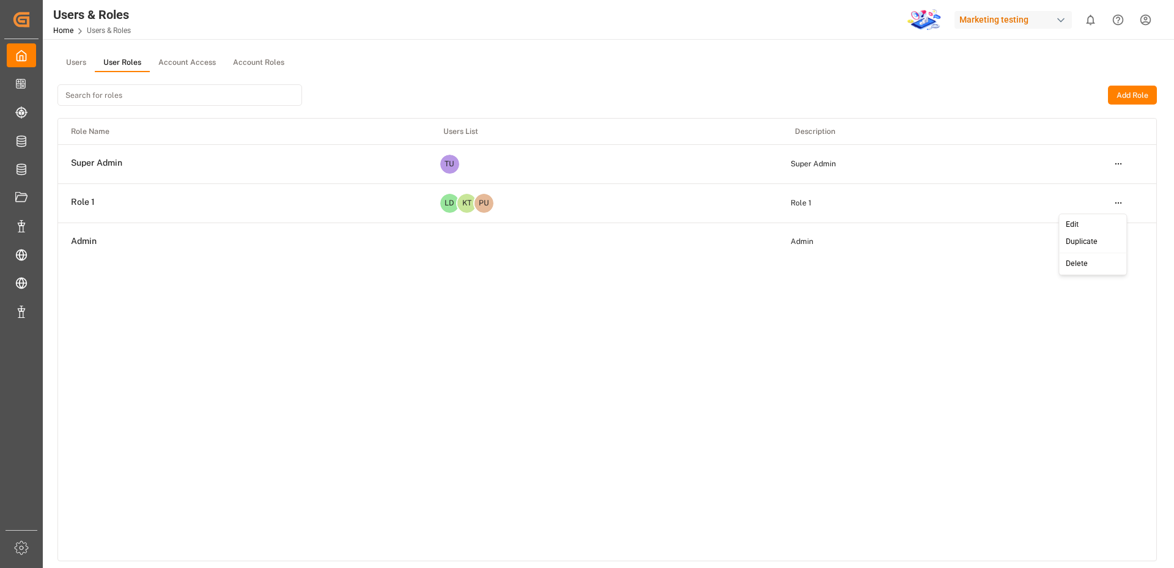
click at [1115, 199] on html "Created by potrace 1.15, written by Peter Selinger 2001-2017 Created by potrace…" at bounding box center [587, 284] width 1174 height 568
click at [1082, 221] on div "Edit" at bounding box center [1093, 224] width 63 height 17
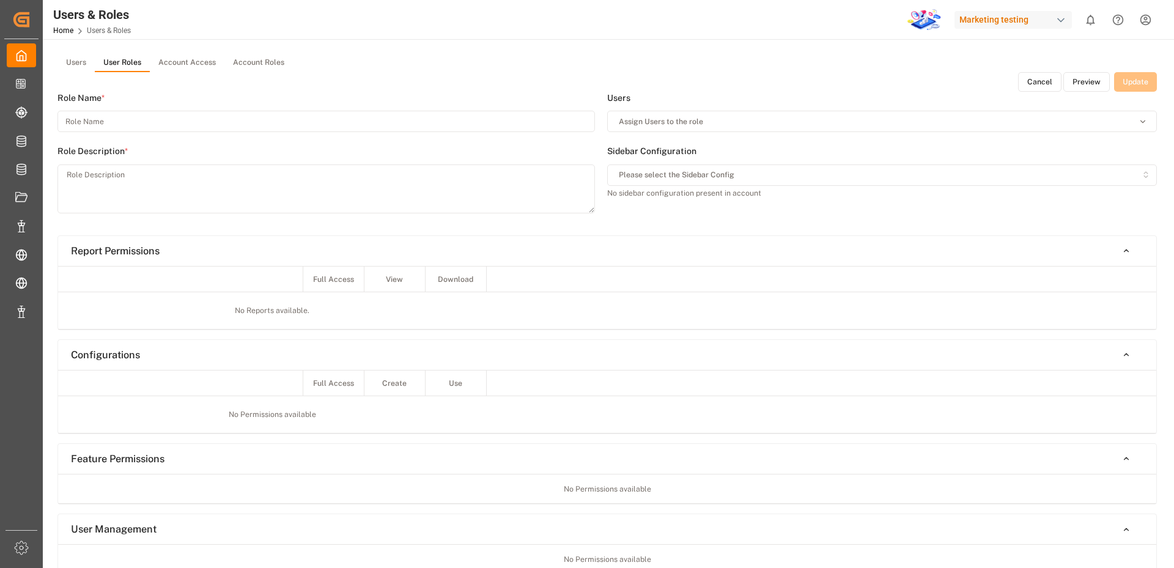
type input "Role 1"
type textarea "Role 1"
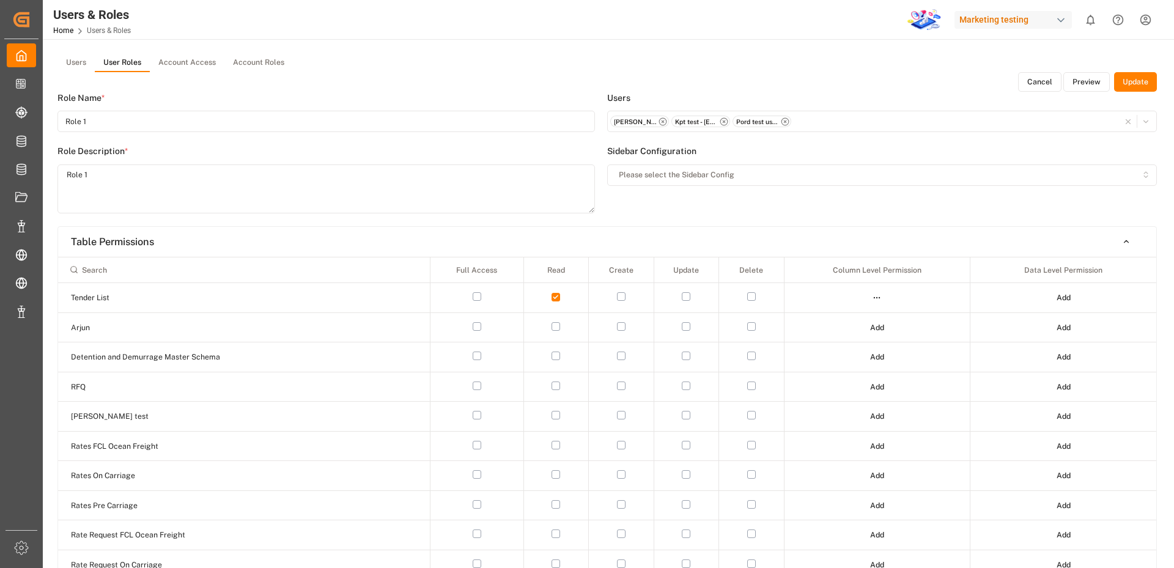
click at [1038, 76] on button "Cancel" at bounding box center [1039, 82] width 43 height 20
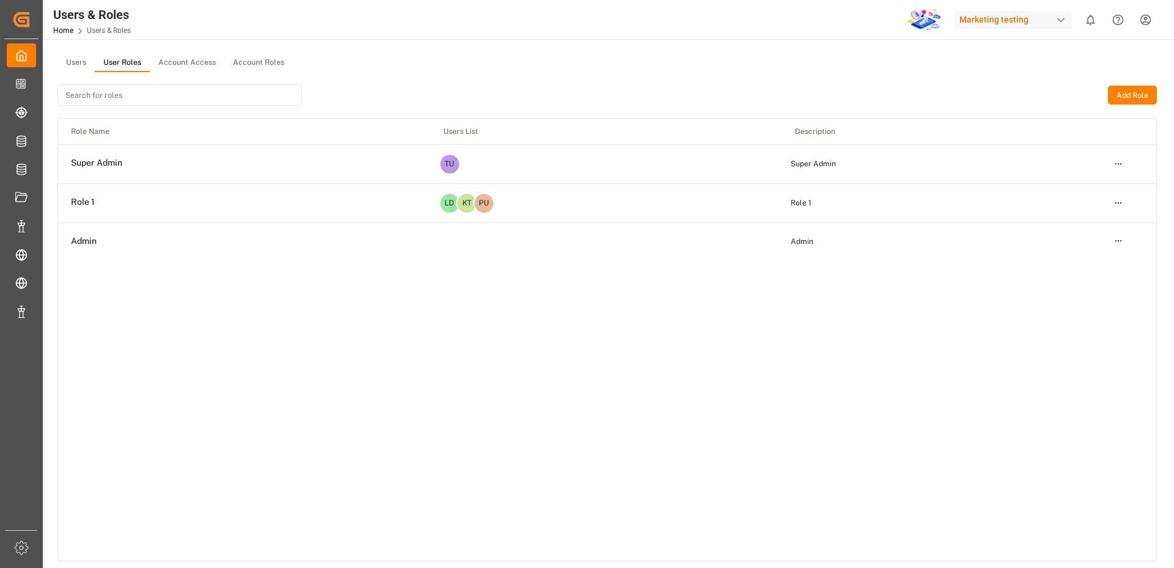
click at [78, 59] on button "Users" at bounding box center [75, 63] width 37 height 18
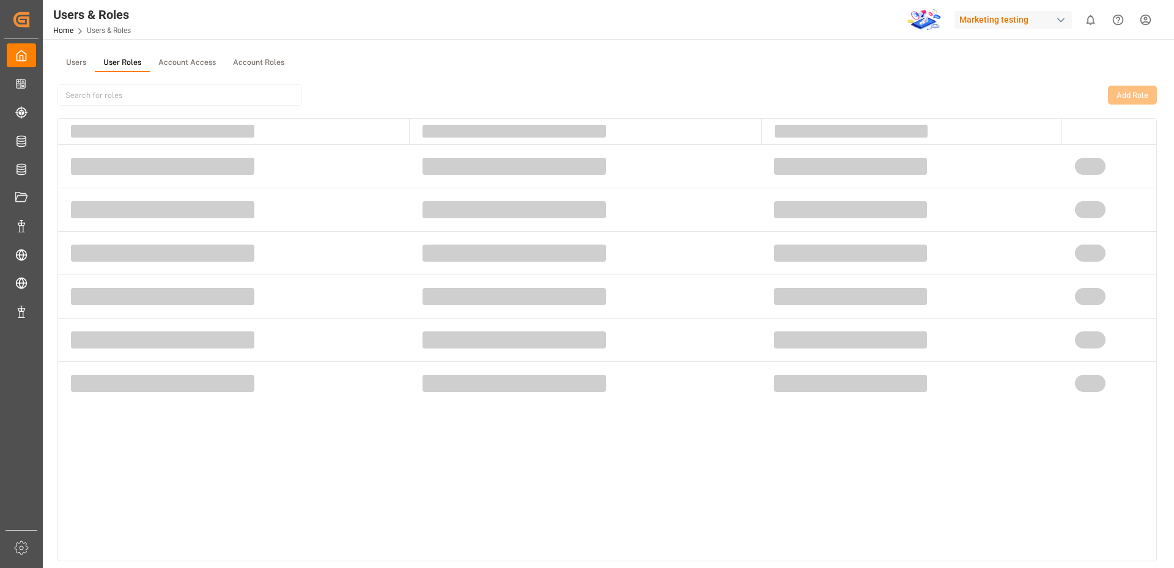
click at [125, 62] on button "User Roles" at bounding box center [122, 63] width 55 height 18
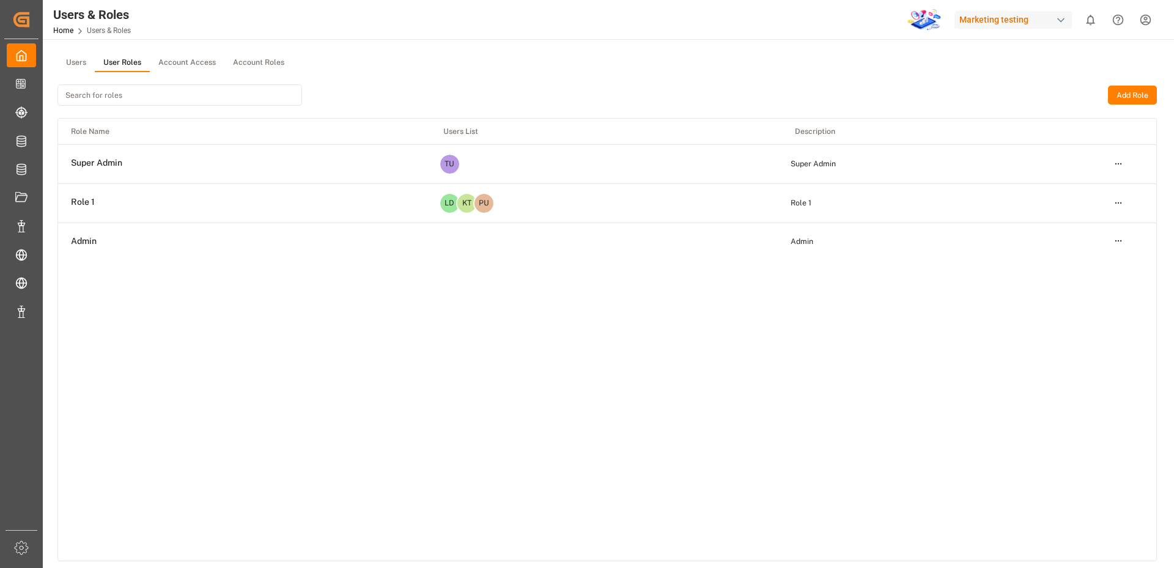
click at [1116, 209] on html "Created by potrace 1.15, written by Peter Selinger 2001-2017 Created by potrace…" at bounding box center [587, 284] width 1174 height 568
click at [1084, 221] on div "Edit" at bounding box center [1093, 224] width 63 height 17
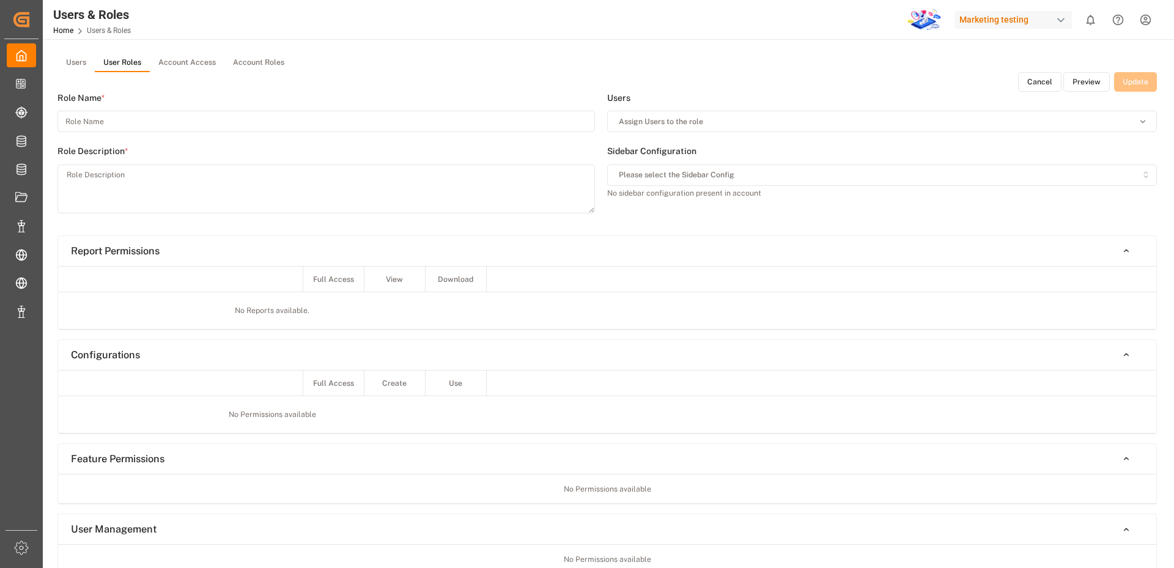
type input "Role 1"
type textarea "Role 1"
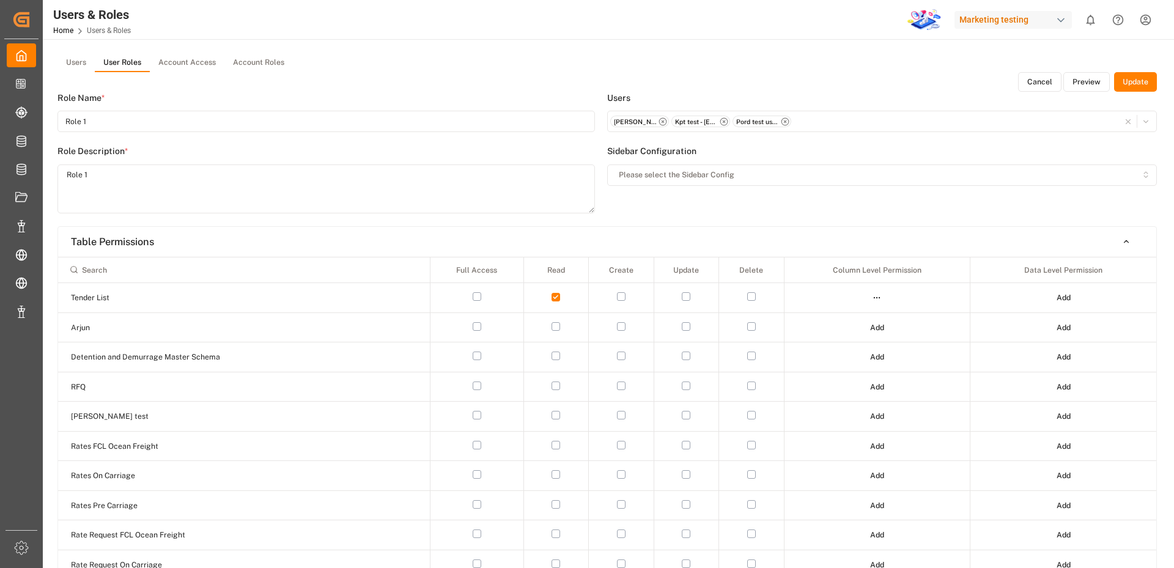
click at [1076, 82] on button "Preview" at bounding box center [1086, 82] width 46 height 20
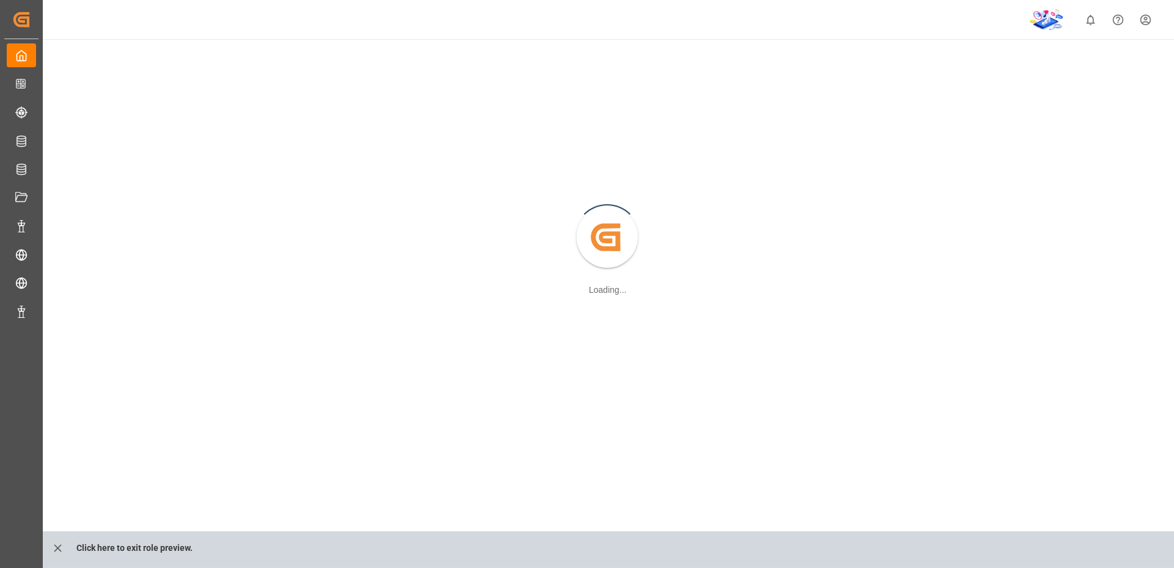
click at [1150, 24] on html "Created by potrace 1.15, written by Peter Selinger 2001-2017 Created by potrace…" at bounding box center [587, 284] width 1174 height 568
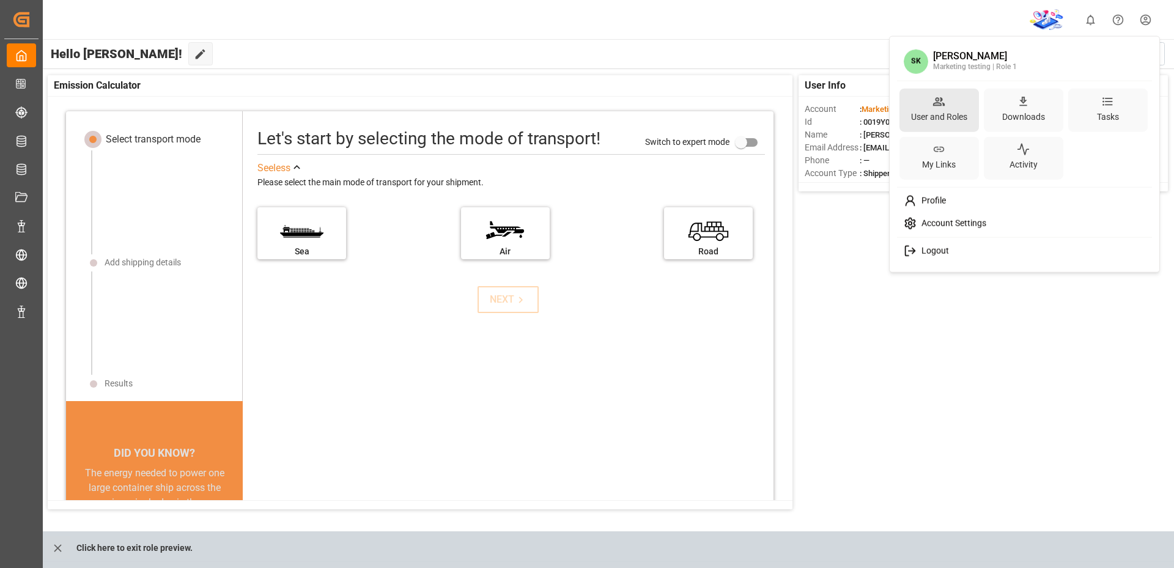
click at [948, 106] on div "User and Roles" at bounding box center [938, 109] width 79 height 43
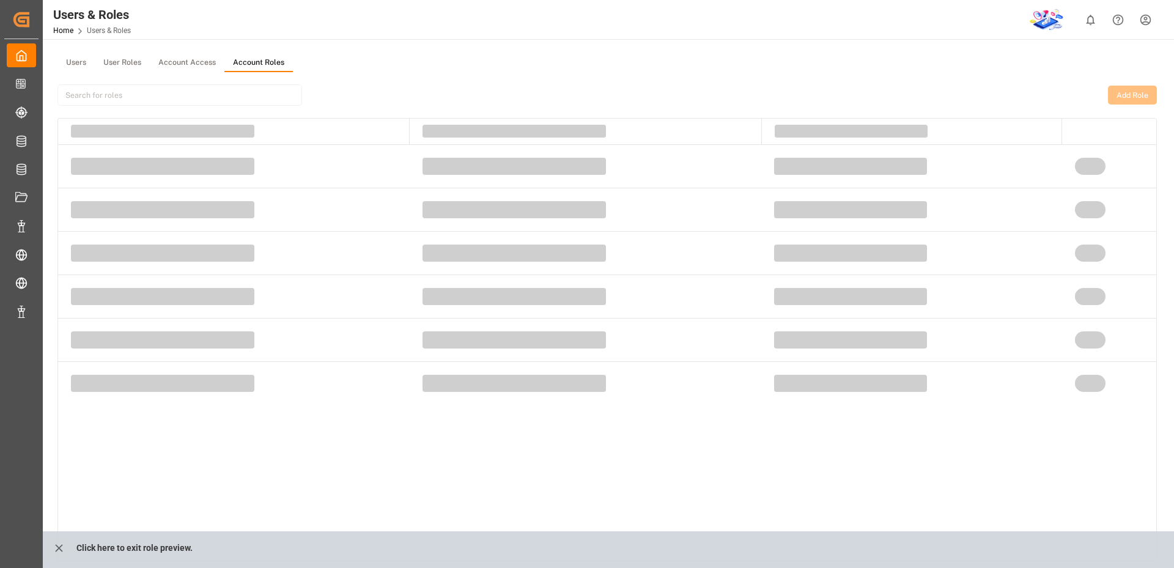
click at [242, 61] on button "Account Roles" at bounding box center [258, 63] width 68 height 18
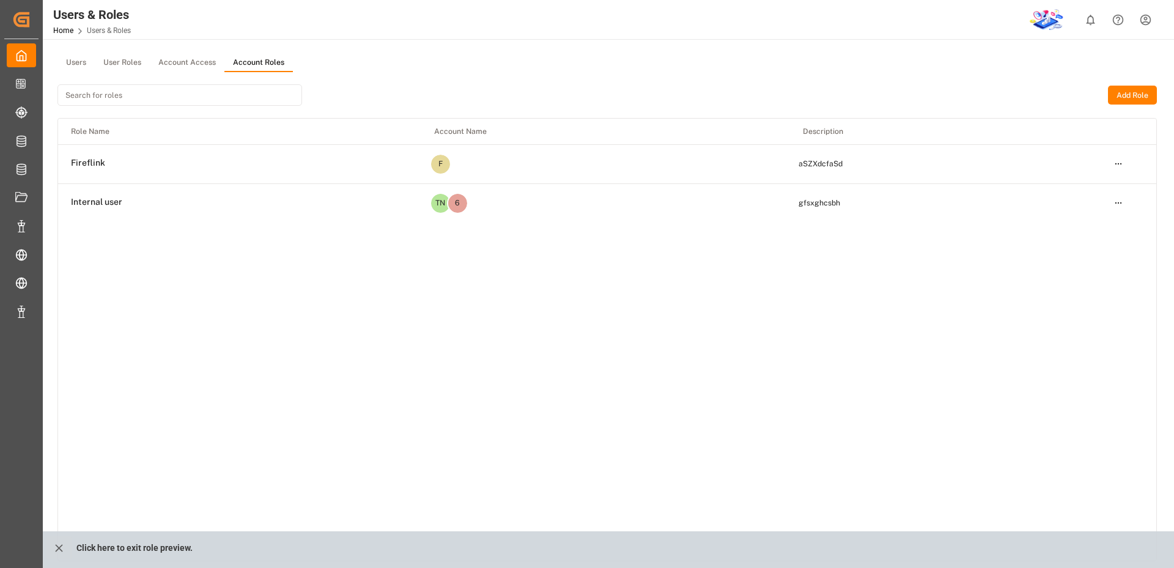
click at [1129, 95] on button "Add Role" at bounding box center [1132, 96] width 49 height 20
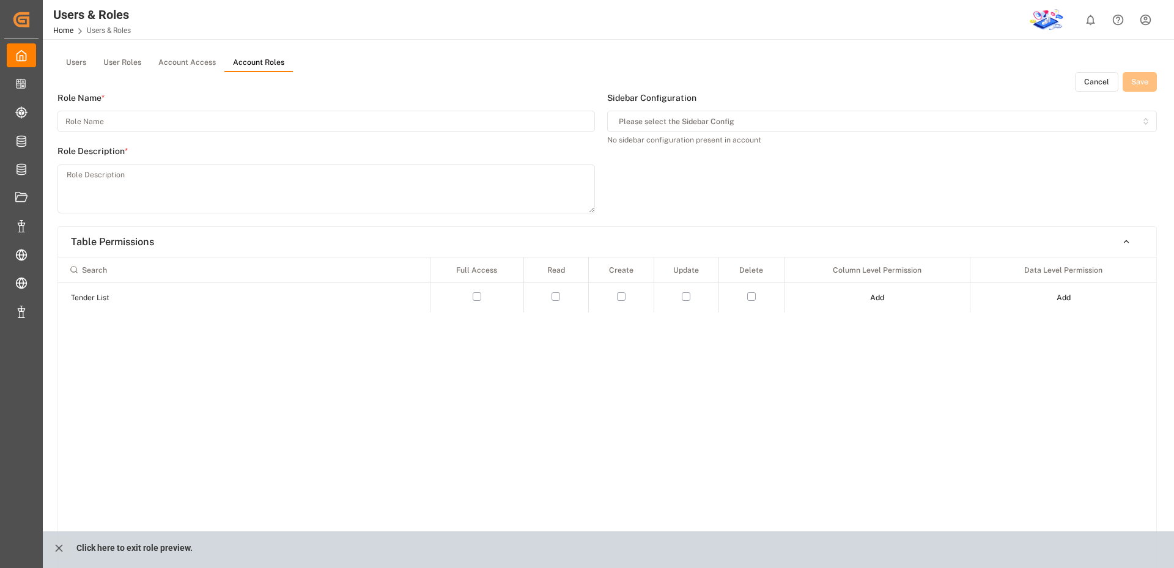
click at [127, 126] on input at bounding box center [325, 121] width 537 height 21
type input "sdf"
click at [144, 195] on textarea at bounding box center [325, 188] width 537 height 49
type textarea "sdgdfg"
click at [600, 360] on div "Full Access Read Create Update Delete Column Level Permission Data Level Permis…" at bounding box center [607, 427] width 1098 height 341
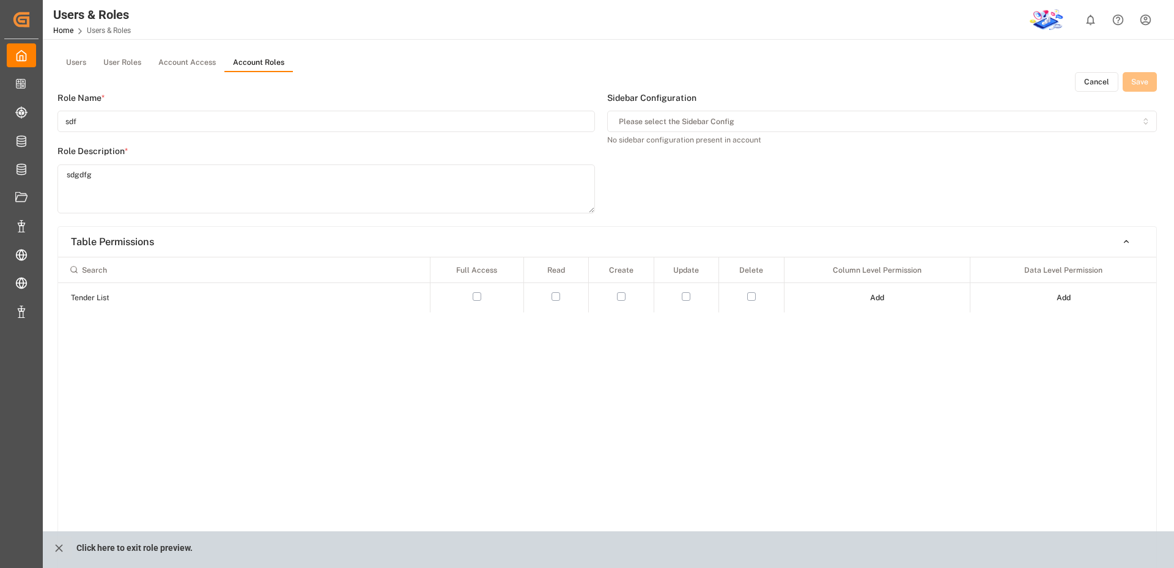
click at [479, 297] on button "button" at bounding box center [477, 296] width 9 height 9
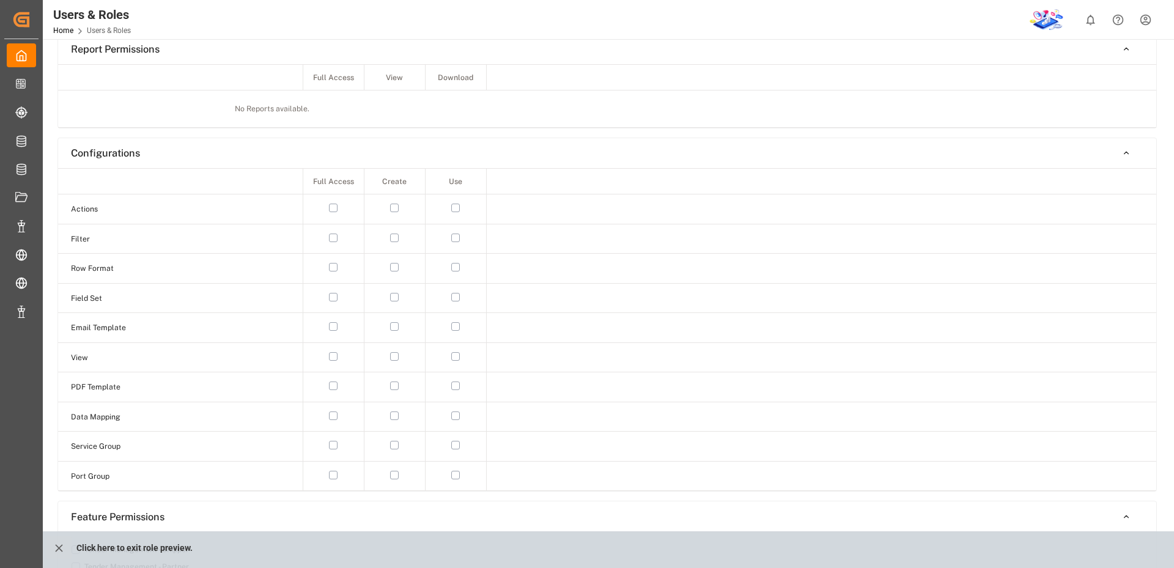
scroll to position [1074, 0]
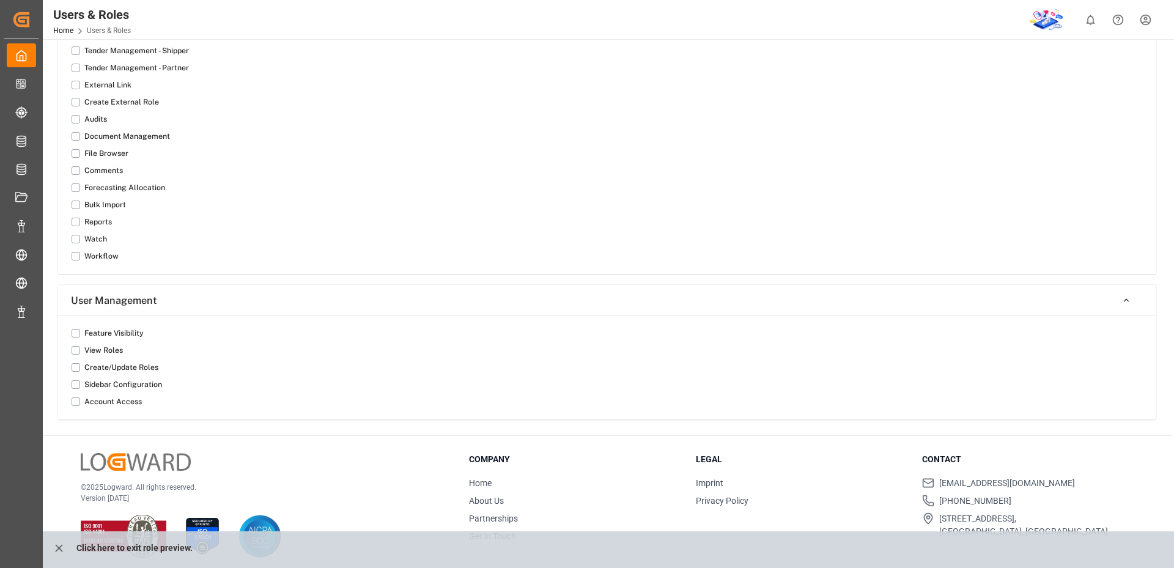
click at [76, 364] on button "button" at bounding box center [76, 367] width 9 height 9
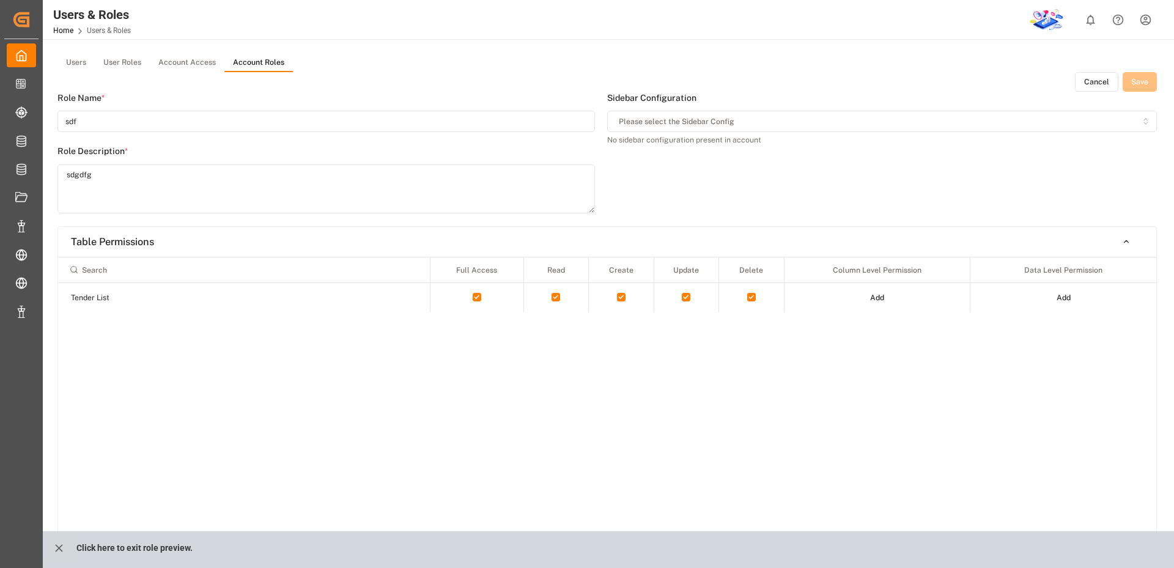
click at [1131, 79] on div "Cancel Save" at bounding box center [606, 82] width 1099 height 20
click at [1102, 78] on button "Cancel" at bounding box center [1096, 82] width 43 height 20
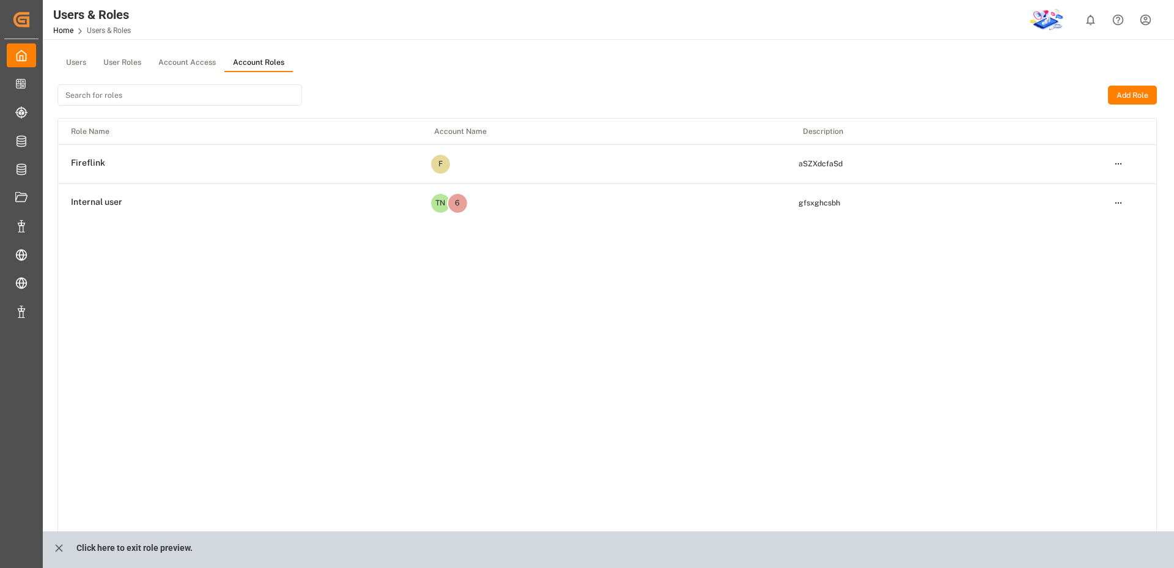
click at [678, 62] on div "Users User Roles Account Access Account Roles" at bounding box center [606, 63] width 1099 height 18
click at [552, 20] on div "Users & Roles Home Users & Roles 0 Notifications Only show unread All Mark all …" at bounding box center [604, 19] width 1140 height 39
click at [63, 543] on icon "close role preview" at bounding box center [59, 548] width 13 height 13
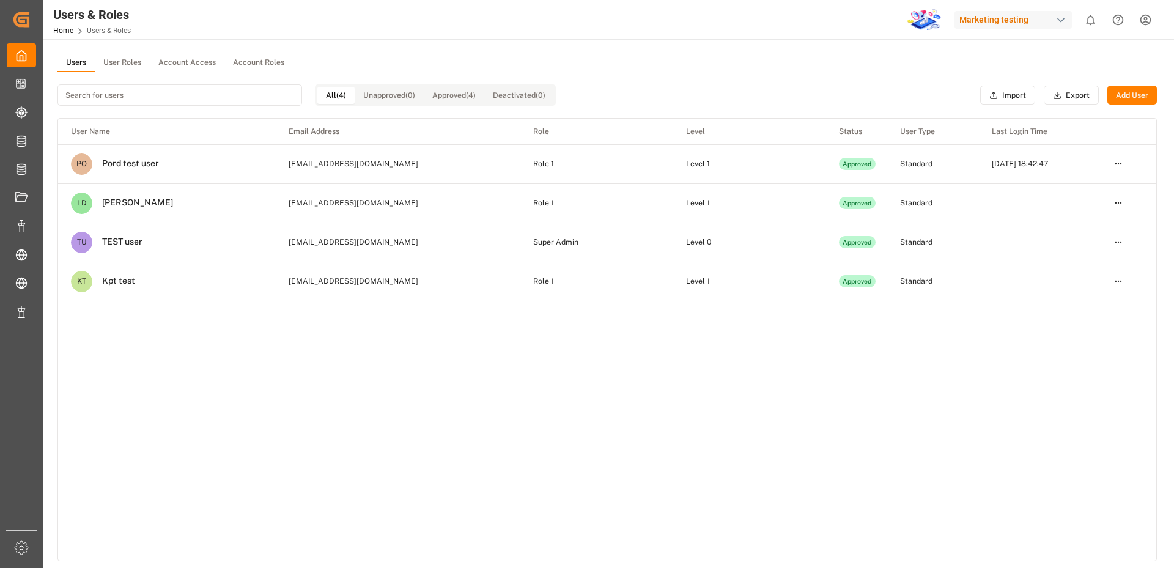
click at [473, 407] on div "User Name Email Address Role Level Status User Type Last Login Time PO Pord tes…" at bounding box center [607, 340] width 1098 height 442
